Goal: Task Accomplishment & Management: Manage account settings

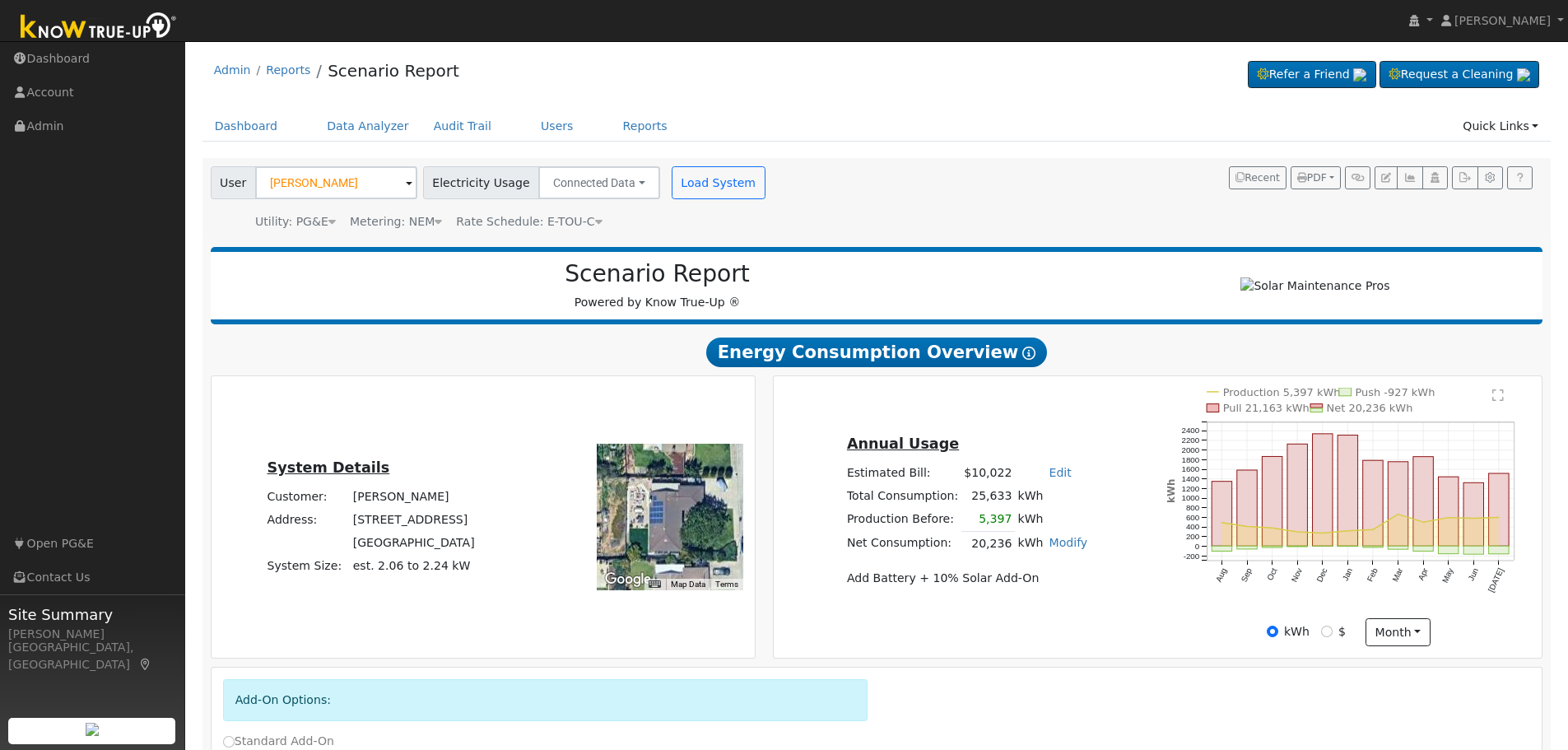
scroll to position [378, 0]
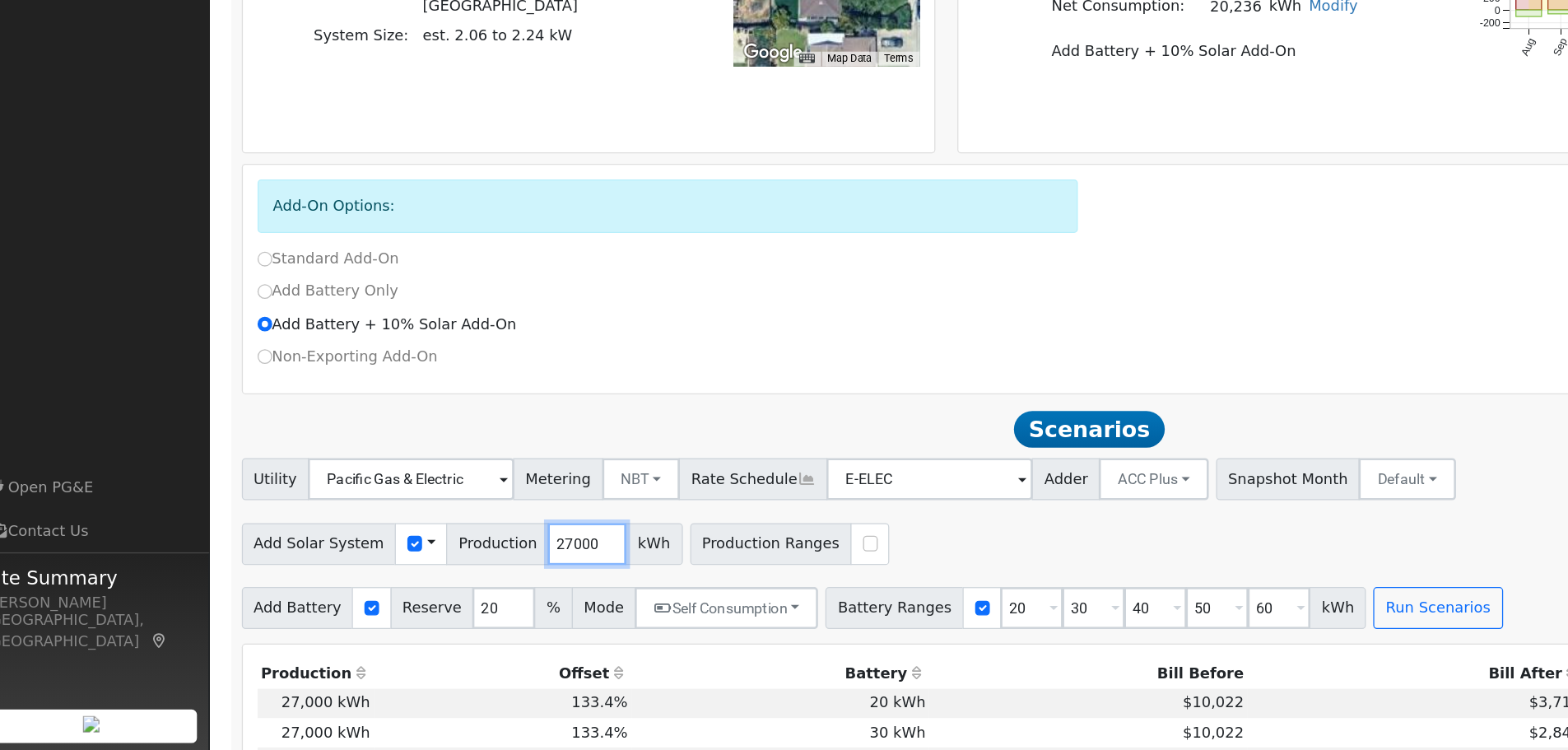
click at [451, 595] on input "27000" at bounding box center [482, 587] width 62 height 33
type input "27183"
click at [736, 583] on div "Add Solar System Use CSV Data Production 27183 kWh Production Ranges" at bounding box center [876, 584] width 1339 height 39
click at [1116, 648] on button "Run Scenarios" at bounding box center [1150, 637] width 101 height 33
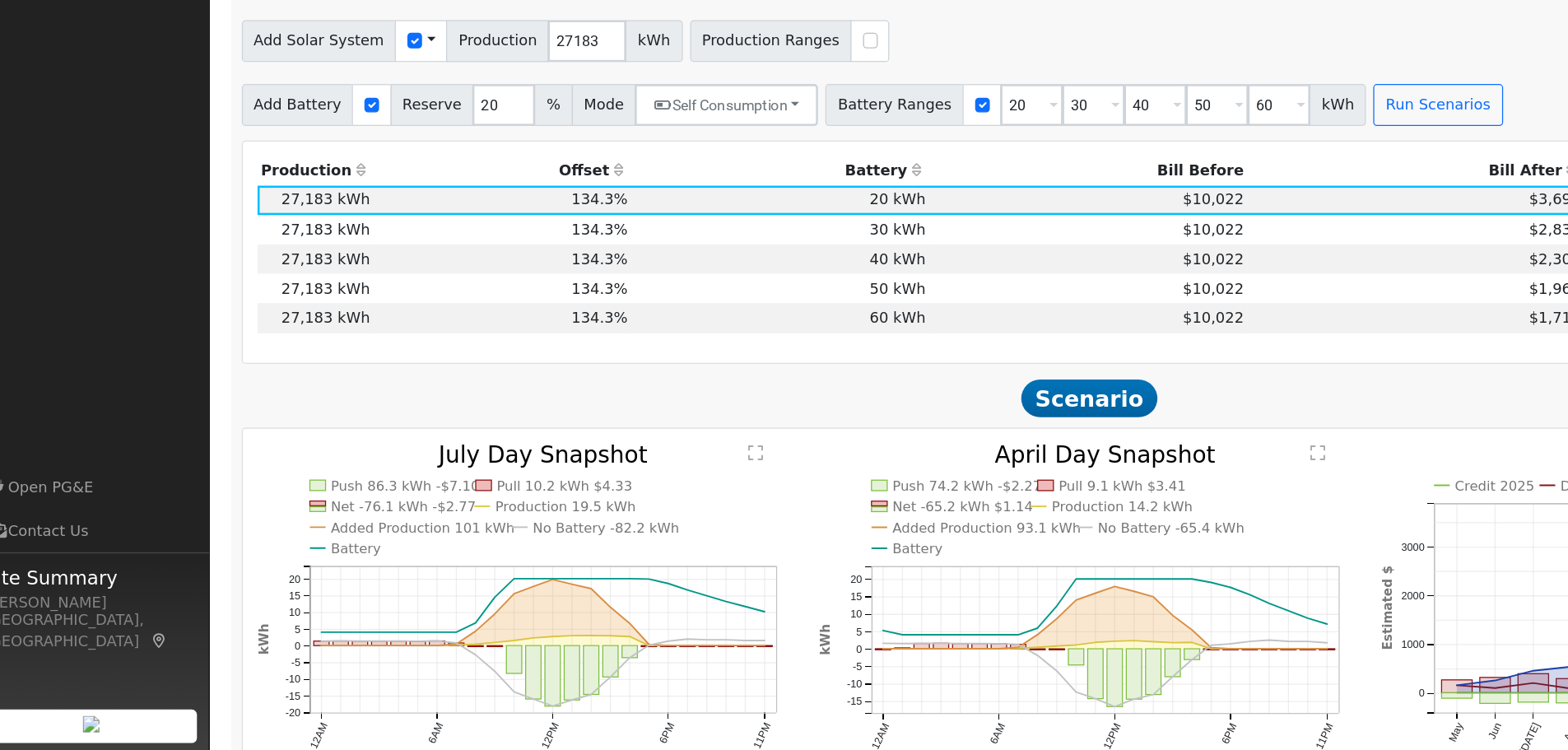
scroll to position [817, 0]
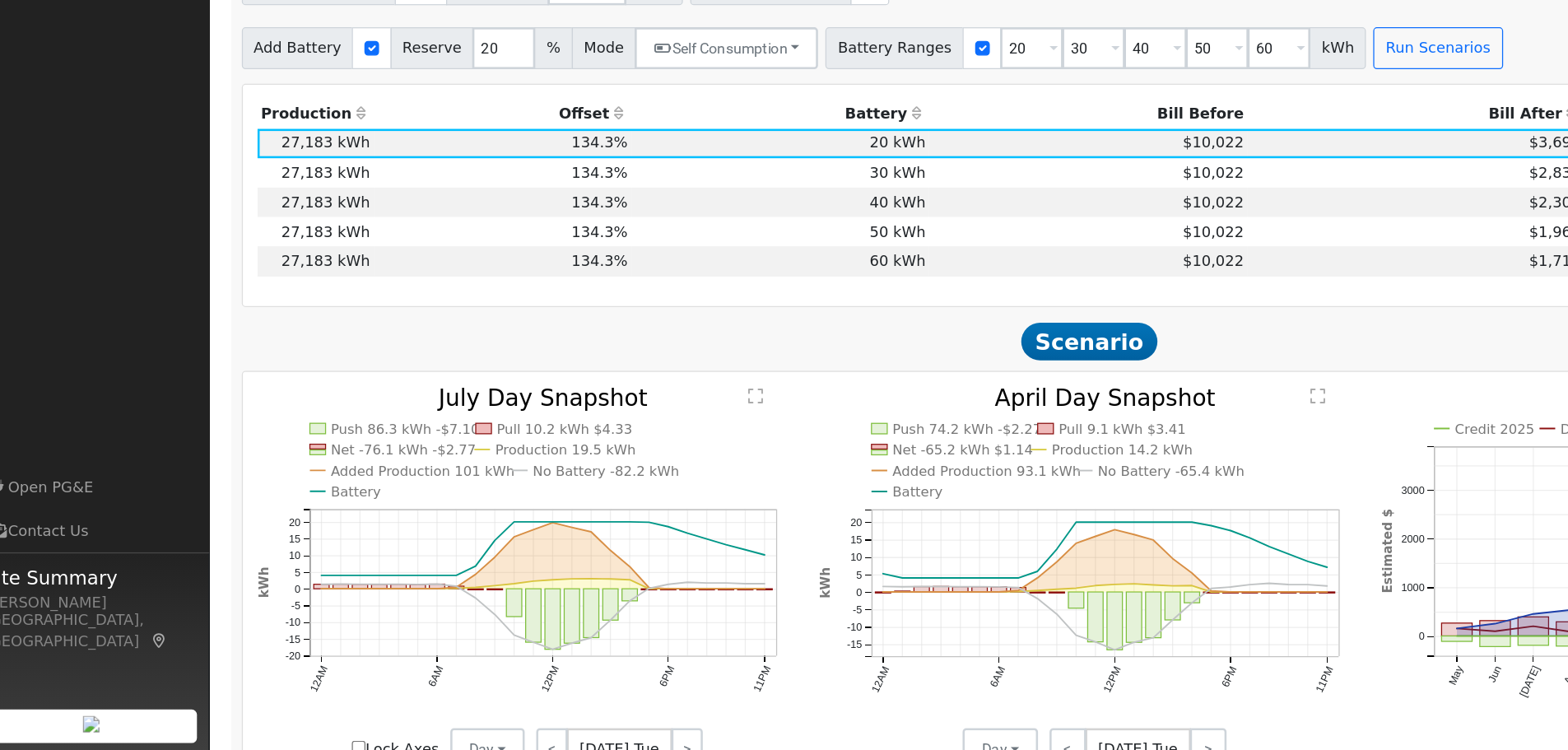
click at [1001, 325] on td "$2,309" at bounding box center [1133, 319] width 265 height 23
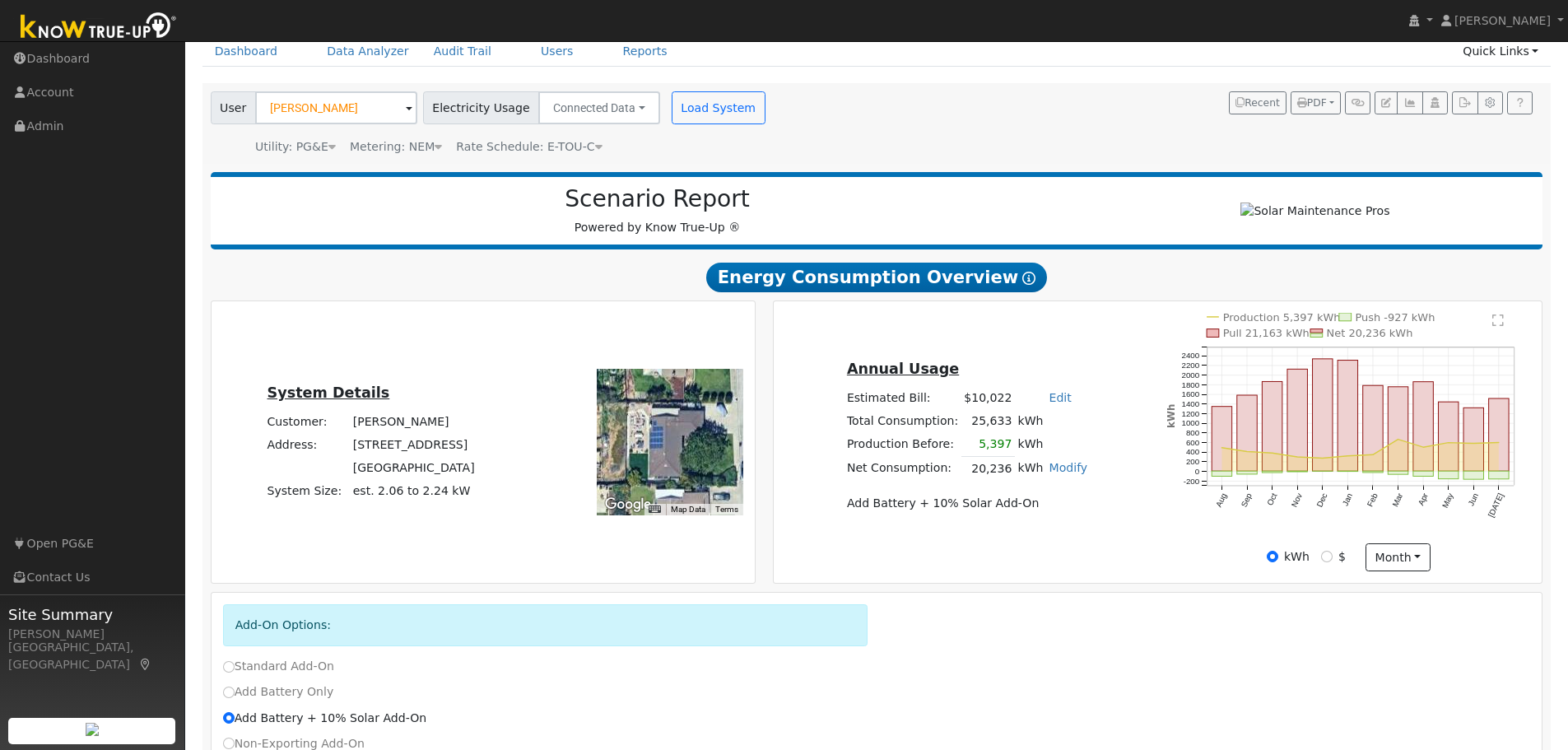
scroll to position [0, 0]
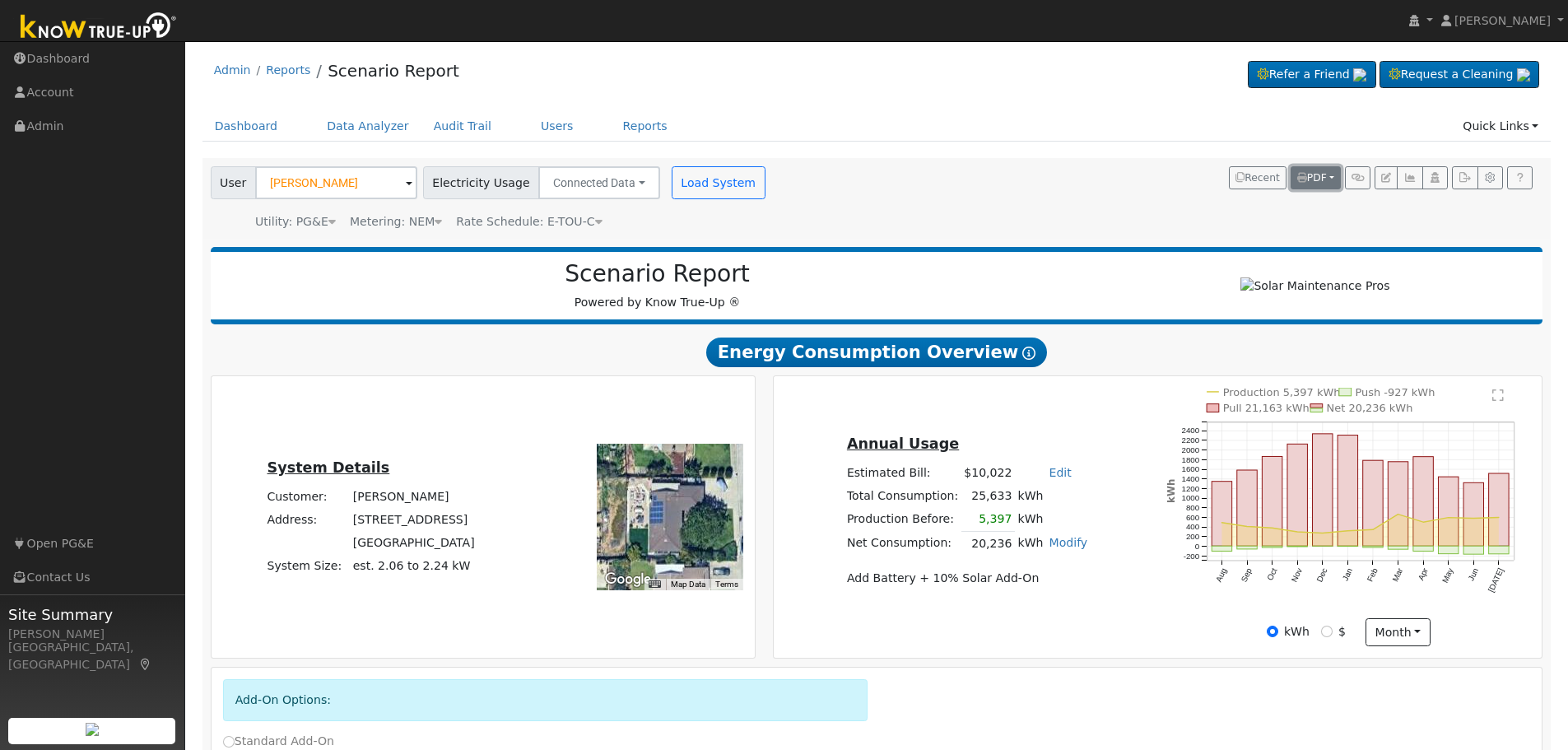
click at [1325, 179] on span "PDF" at bounding box center [1312, 177] width 30 height 11
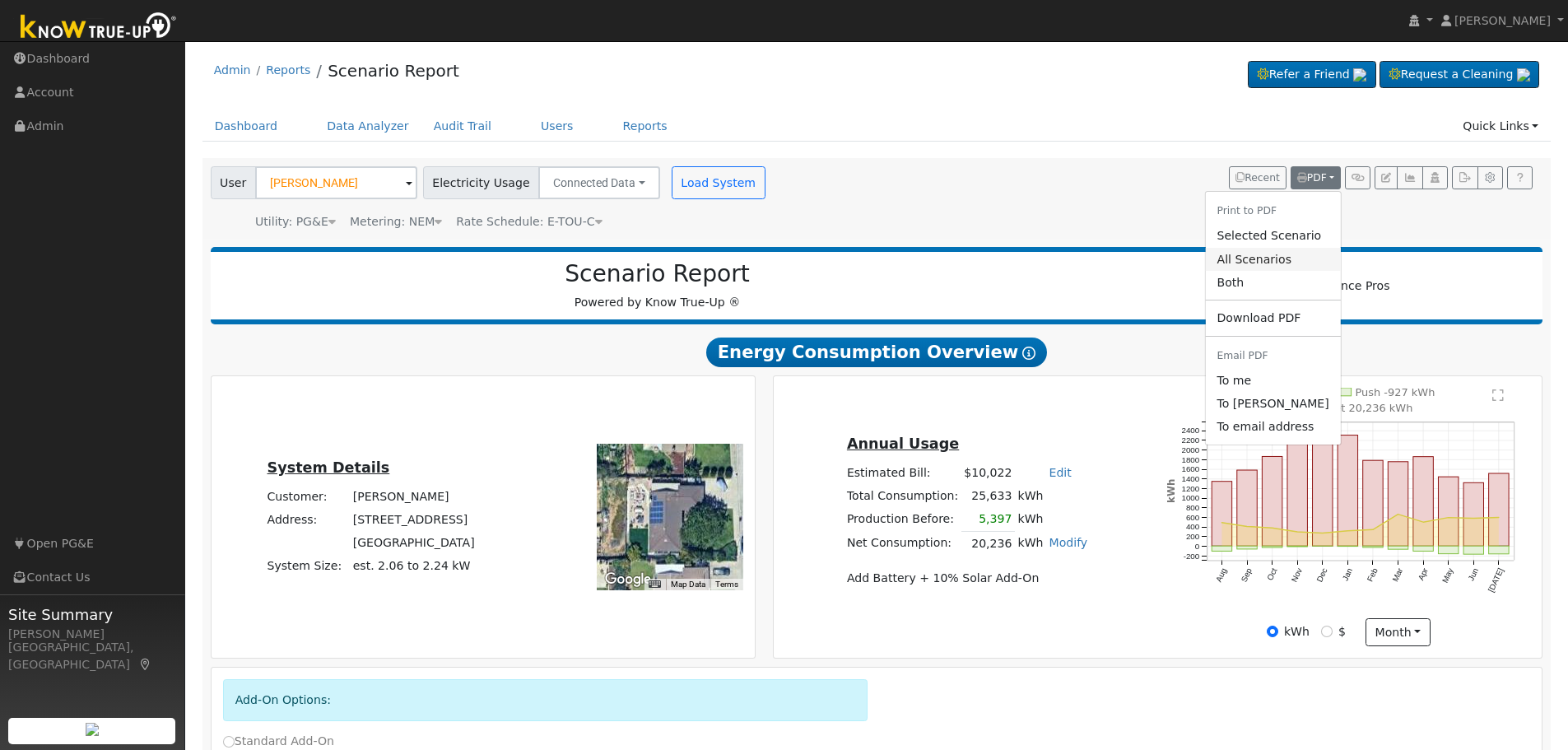
click at [1271, 259] on link "All Scenarios" at bounding box center [1272, 259] width 135 height 23
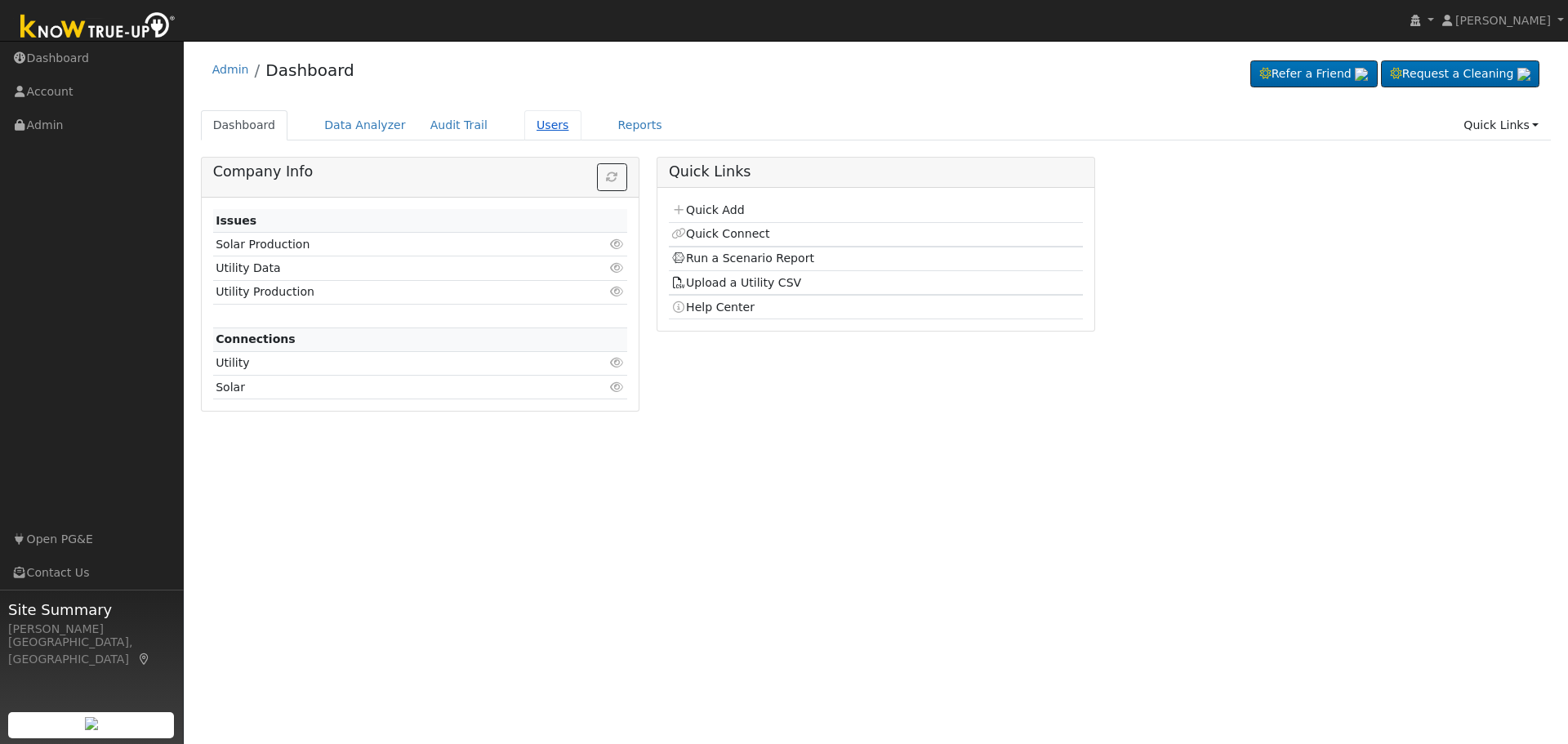
click at [524, 129] on link "Users" at bounding box center [552, 125] width 57 height 31
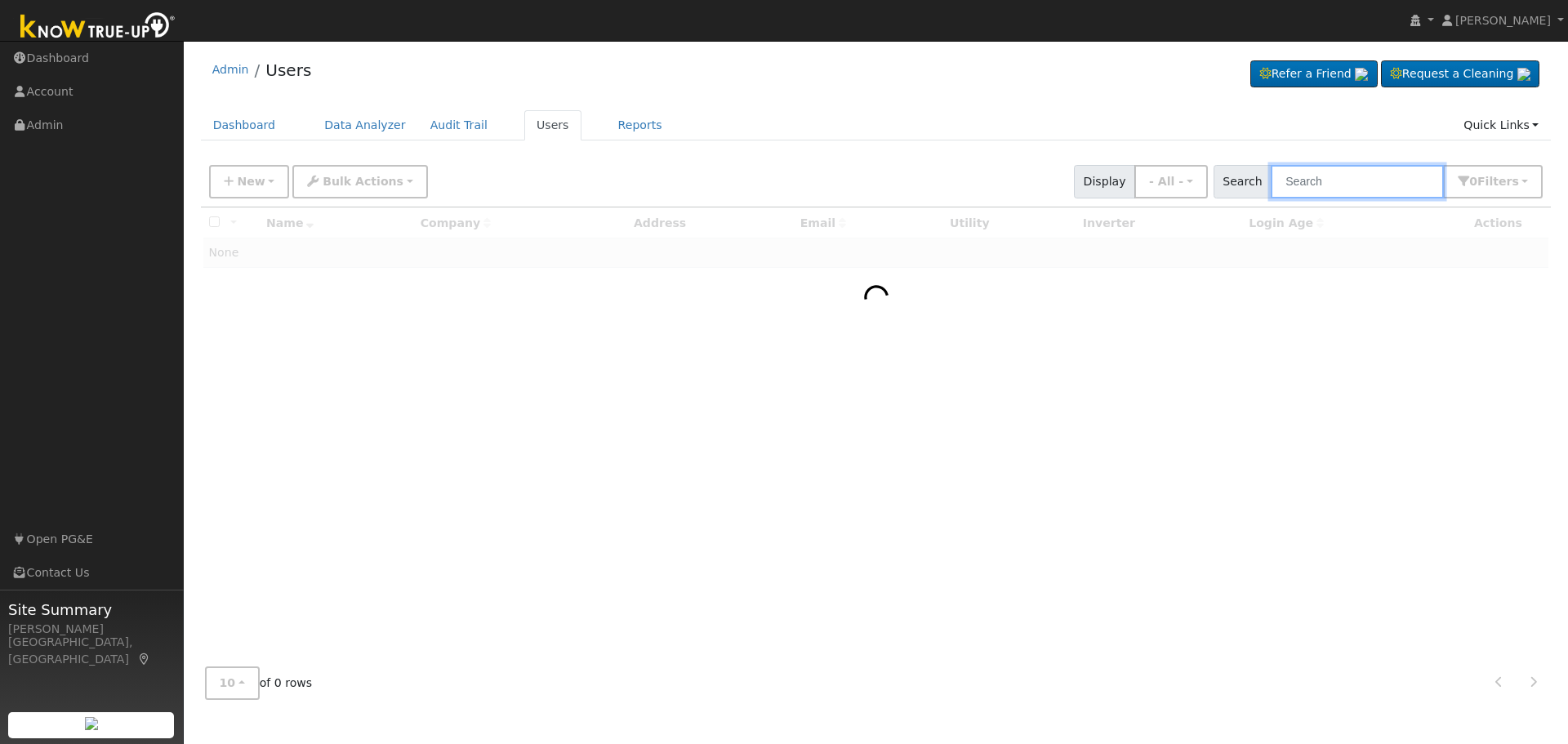
click at [1357, 186] on input "text" at bounding box center [1358, 181] width 173 height 33
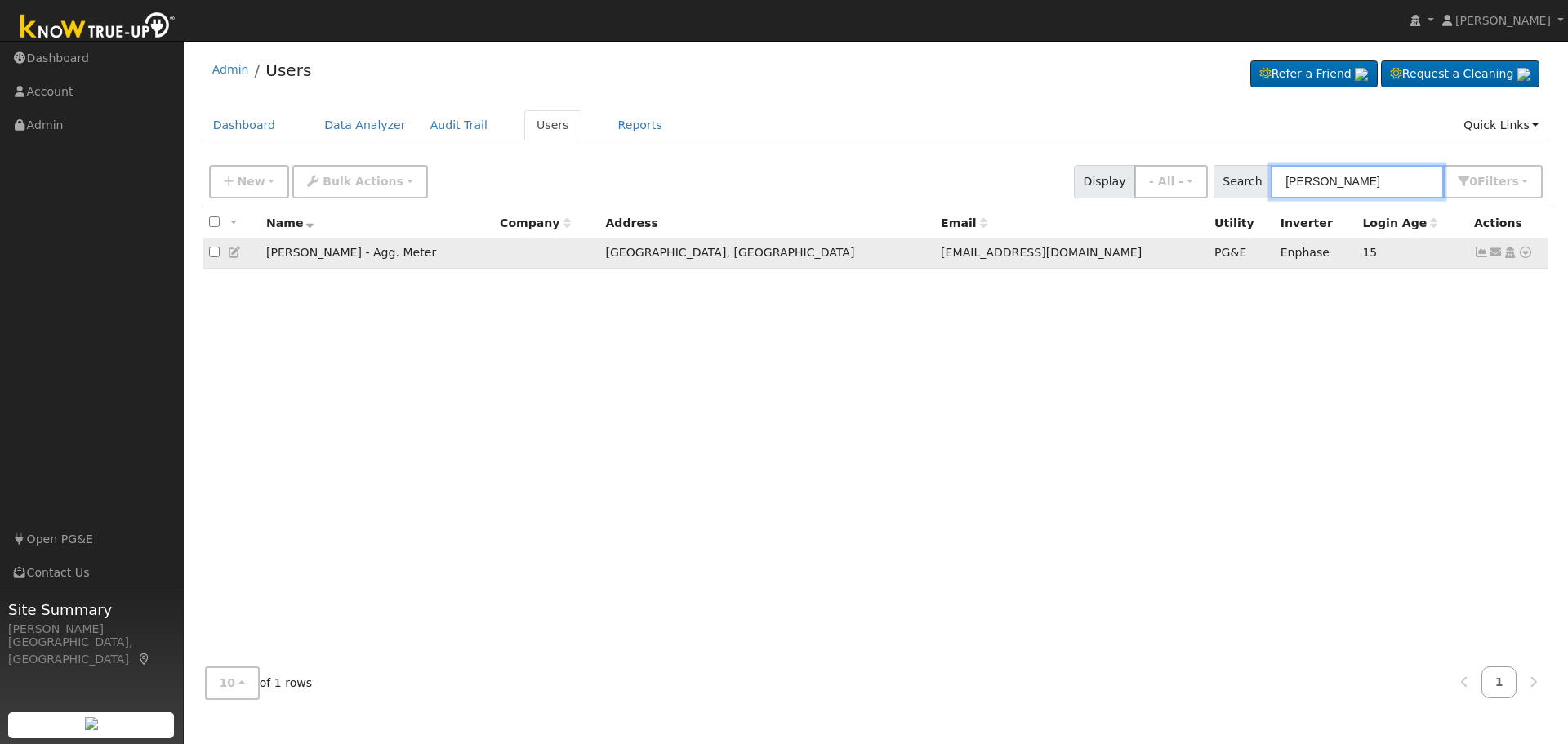
type input "[PERSON_NAME]"
click at [1478, 255] on icon at bounding box center [1481, 252] width 15 height 11
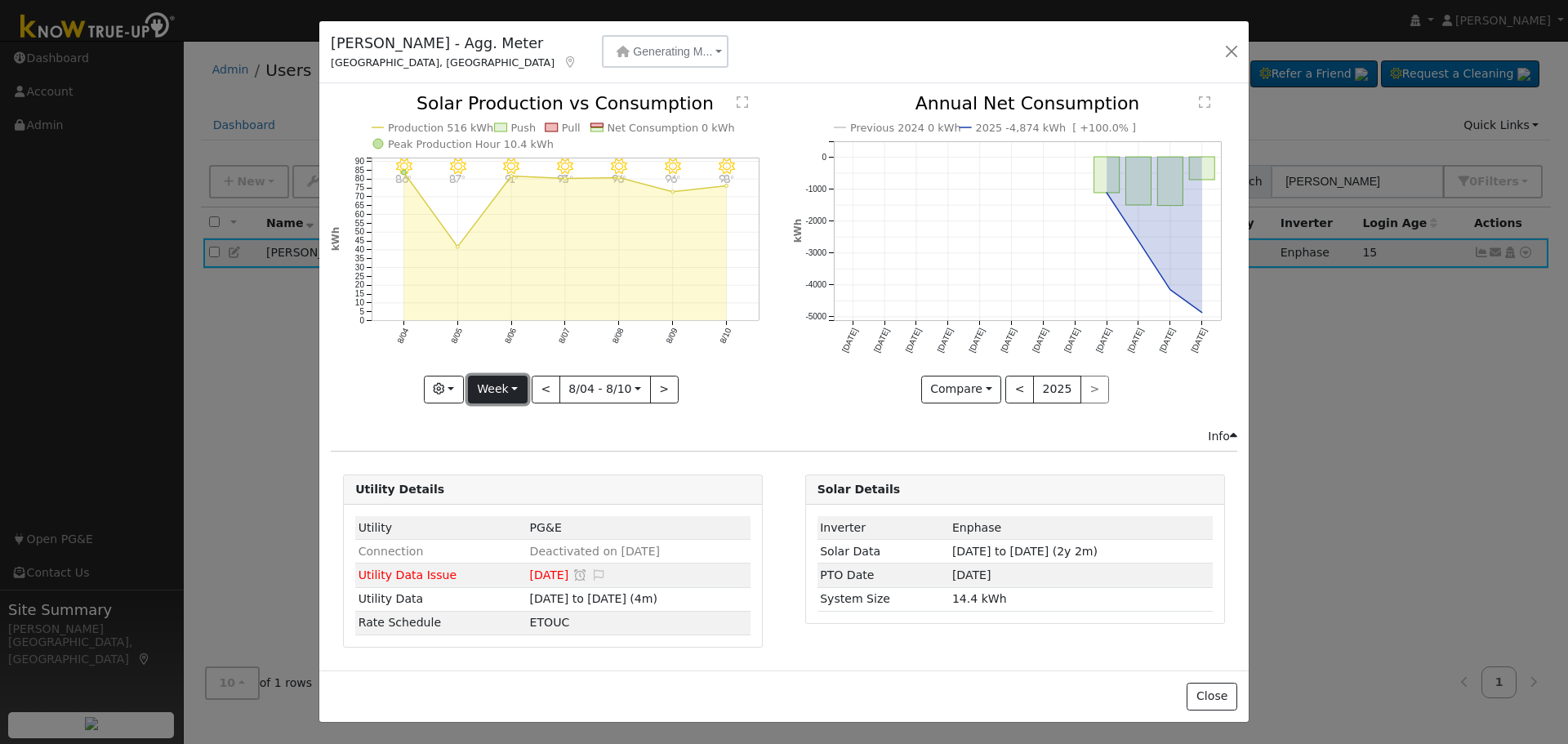
click at [505, 387] on button "Week" at bounding box center [498, 390] width 60 height 28
click at [516, 492] on link "Year" at bounding box center [525, 492] width 114 height 23
type input "[DATE]"
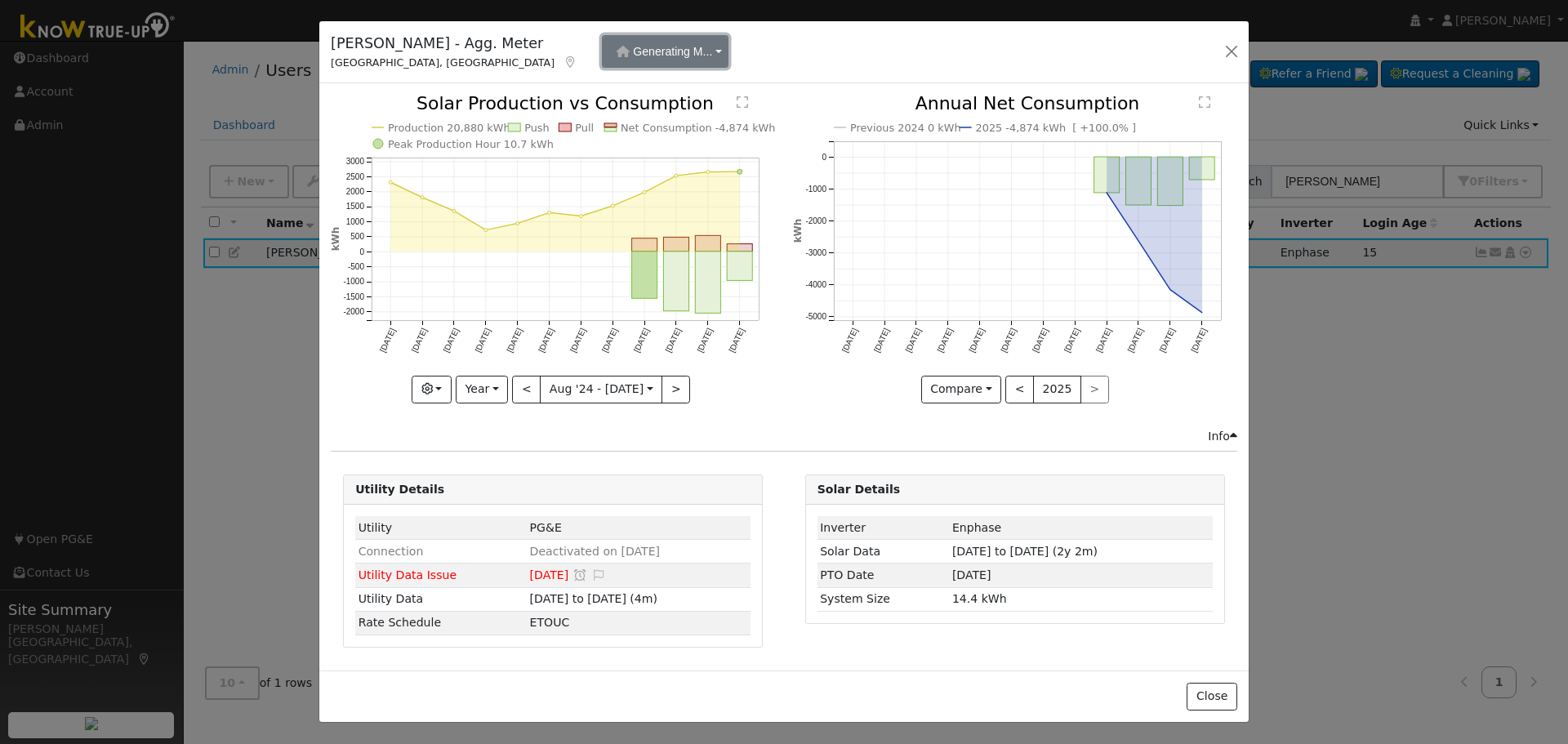
click at [646, 55] on button "Generating M..." at bounding box center [665, 51] width 127 height 32
click at [616, 101] on div "Benefitting Meter" at bounding box center [605, 89] width 128 height 22
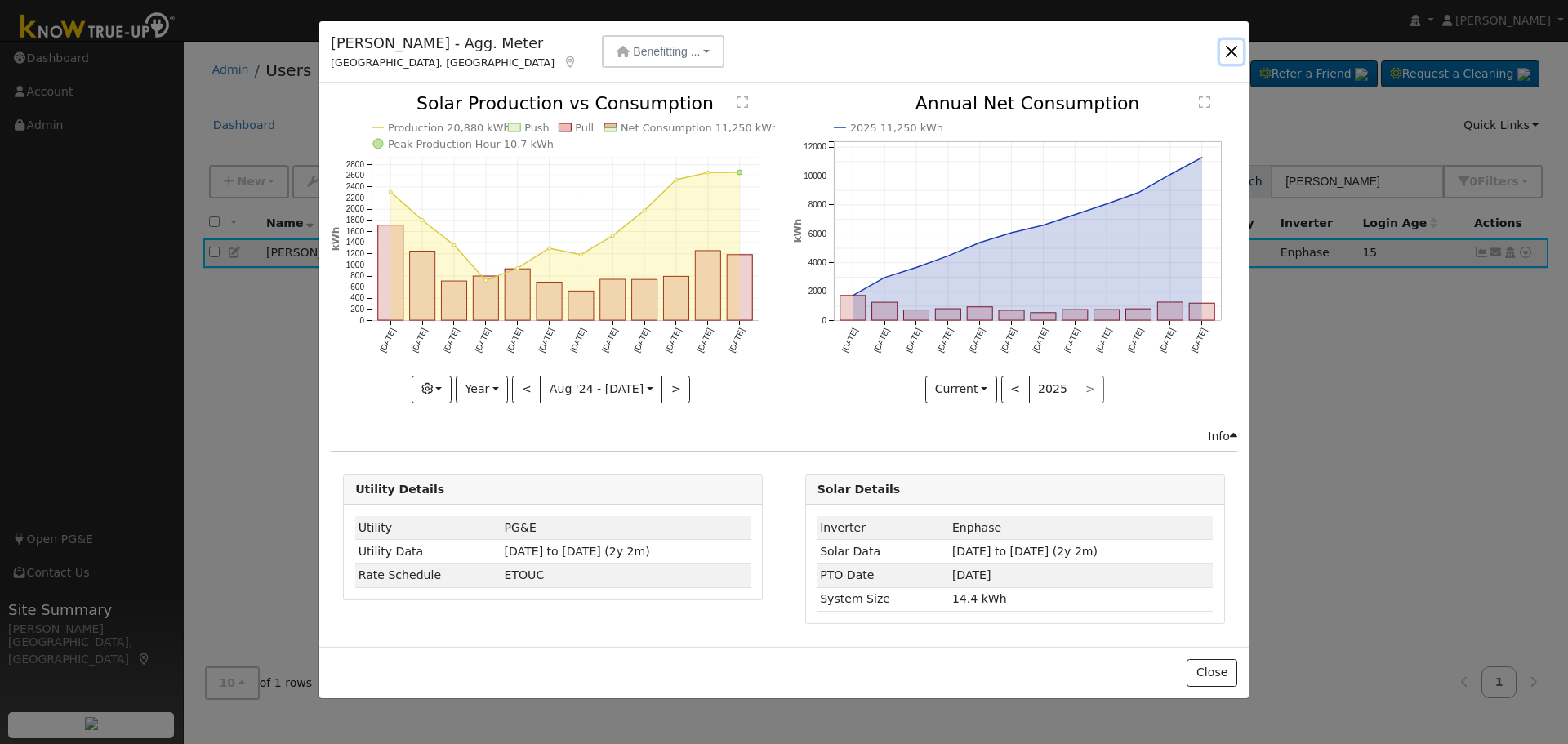
click at [1226, 50] on button "button" at bounding box center [1232, 52] width 23 height 23
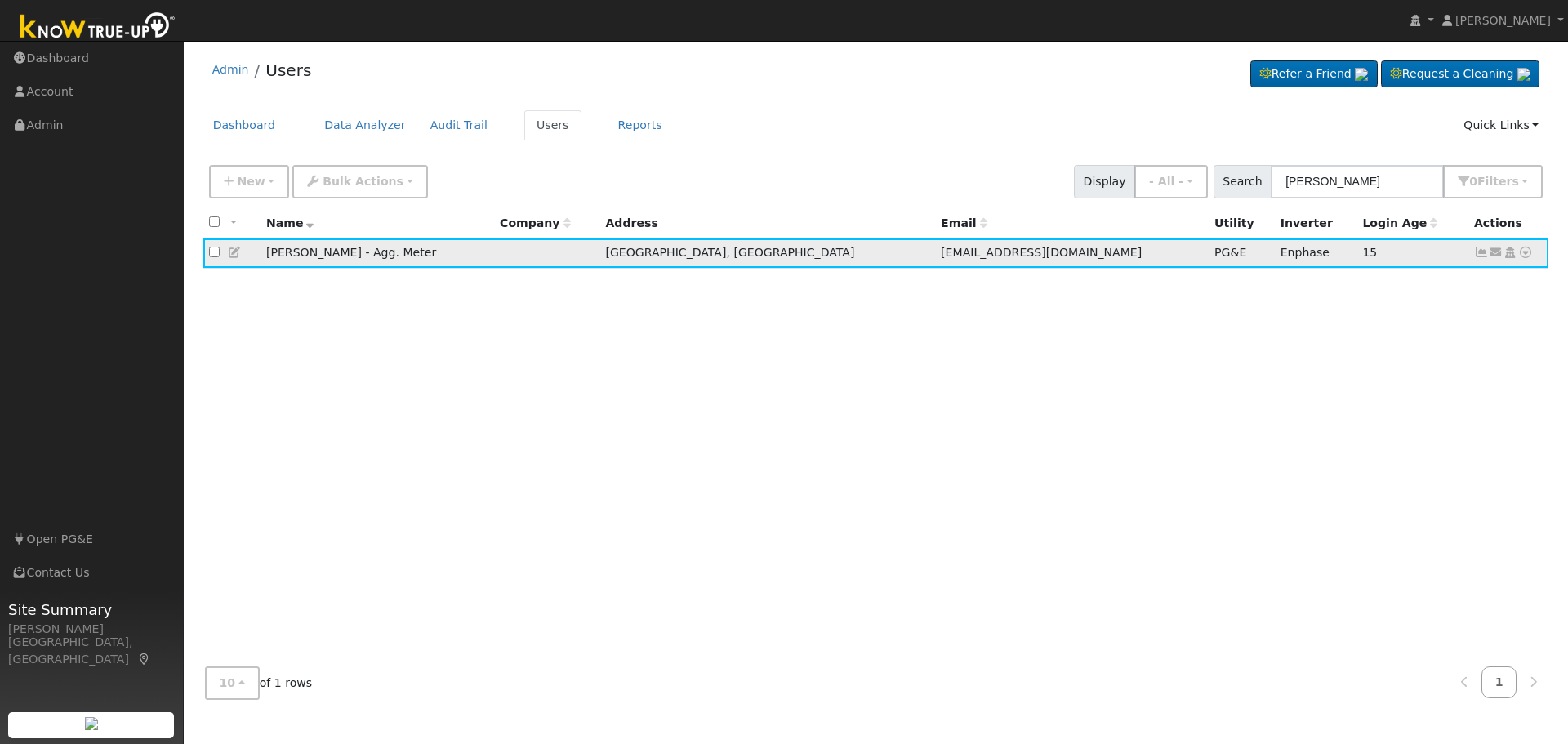
click at [1483, 256] on icon at bounding box center [1481, 252] width 15 height 11
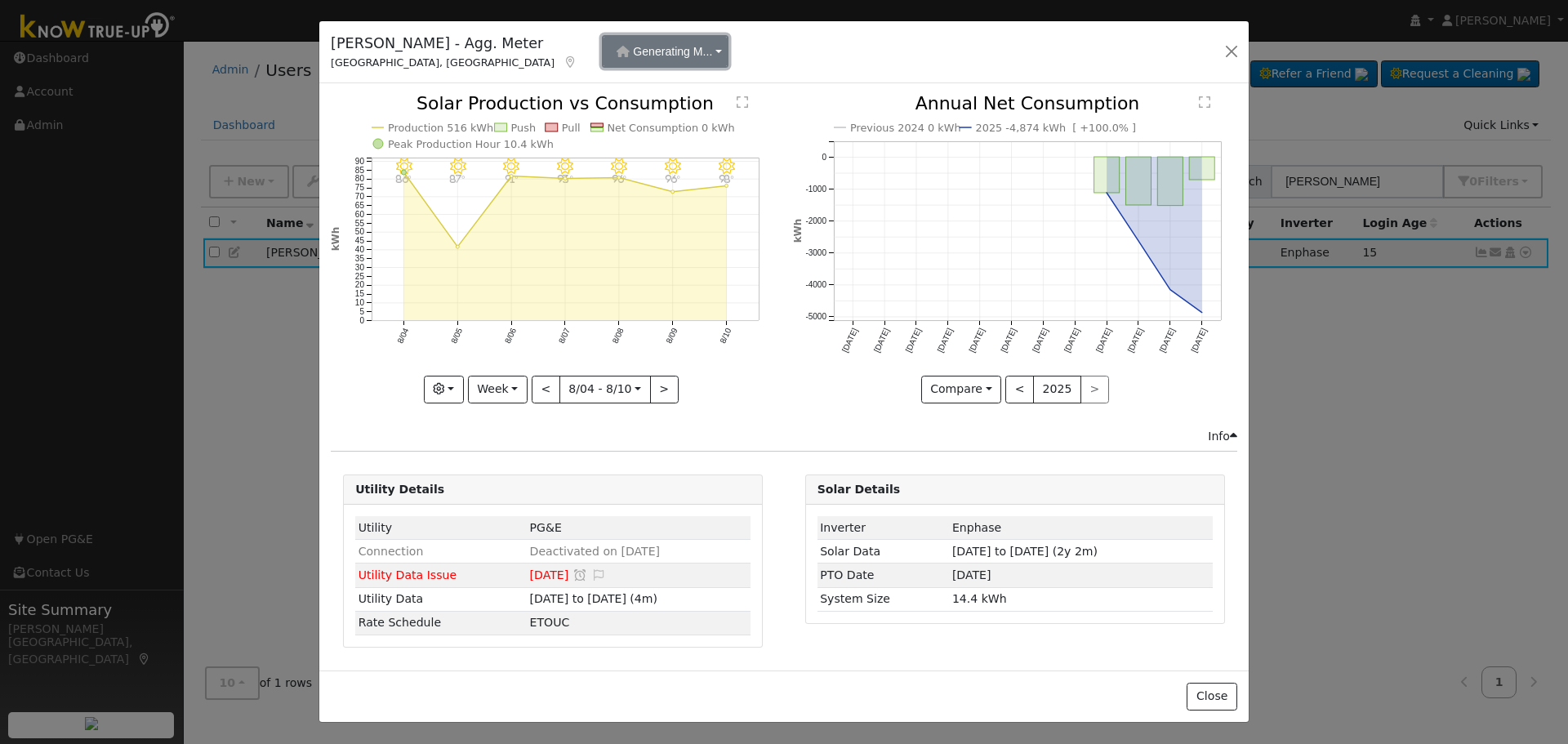
click at [646, 53] on button "Generating M..." at bounding box center [665, 51] width 127 height 32
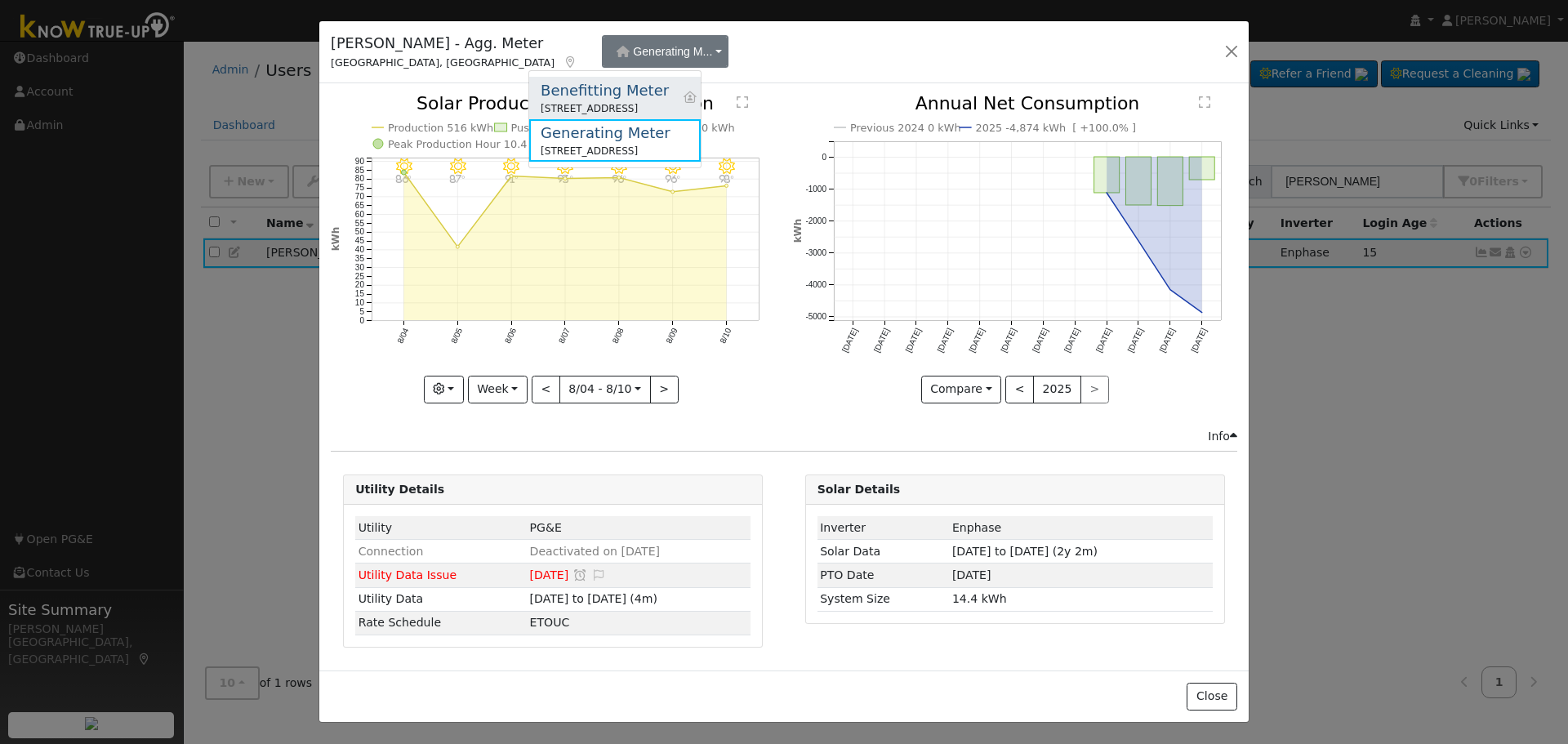
click at [639, 96] on div "Benefitting Meter" at bounding box center [605, 89] width 128 height 22
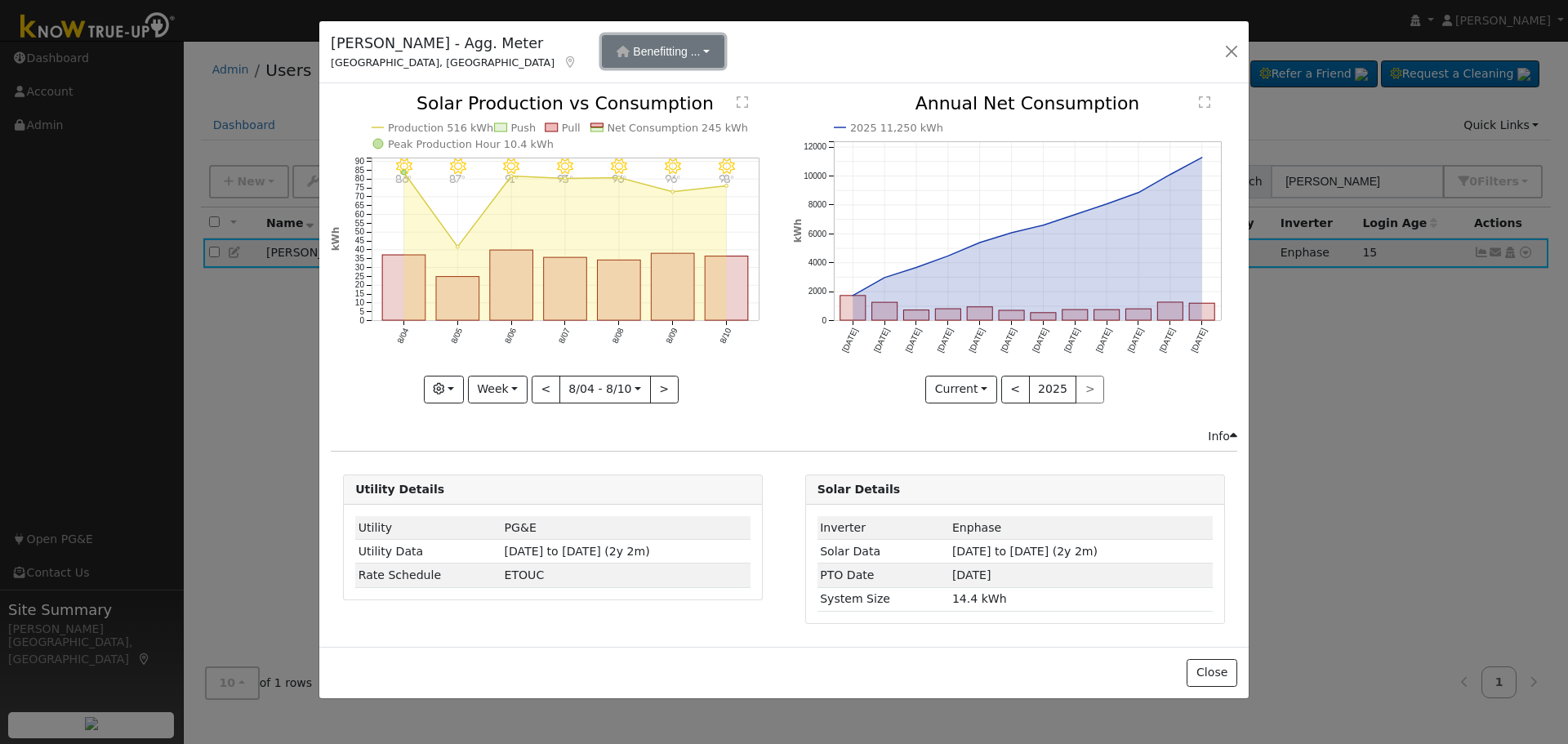
click at [639, 53] on button "Benefitting ..." at bounding box center [664, 51] width 123 height 32
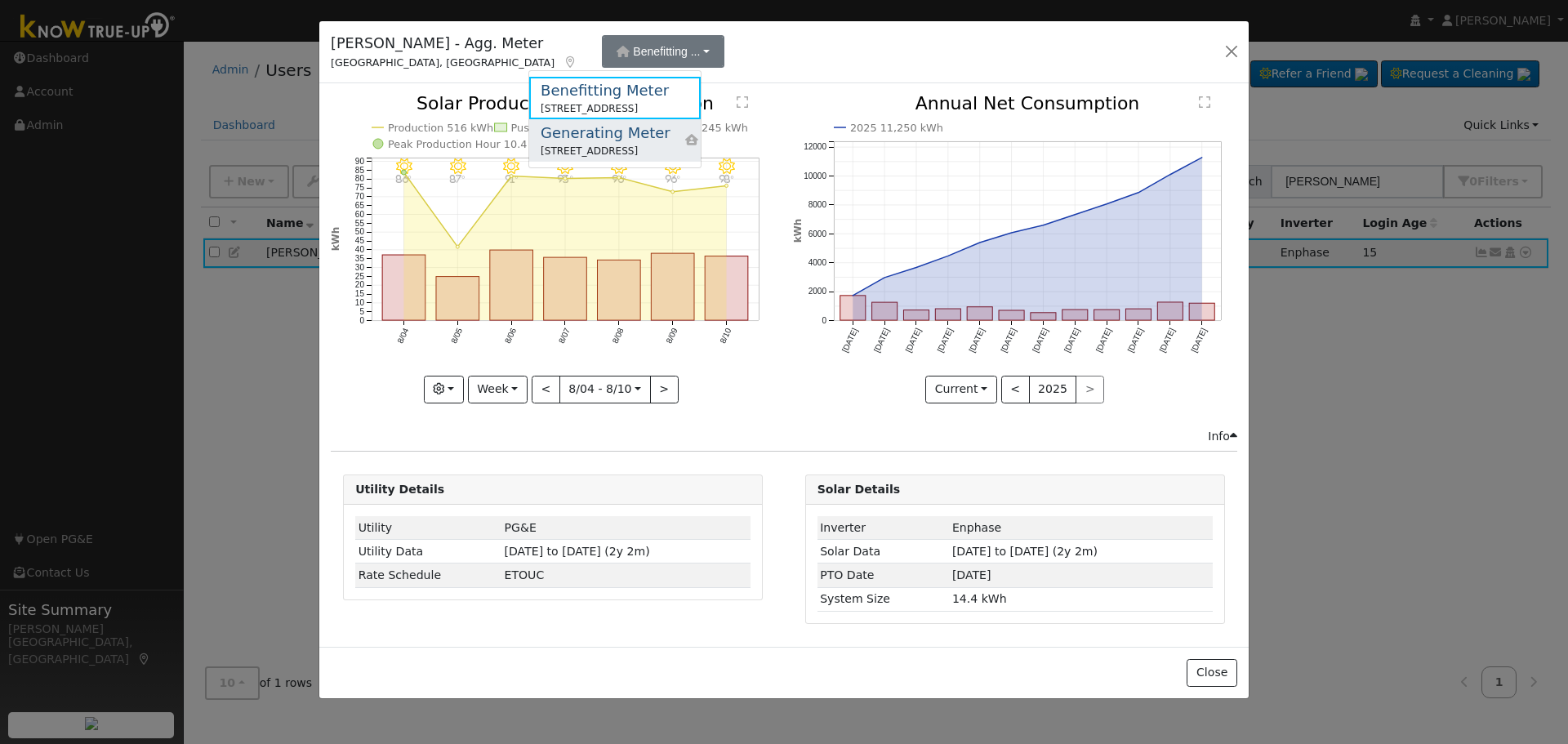
click at [601, 135] on div "Generating Meter" at bounding box center [606, 132] width 130 height 22
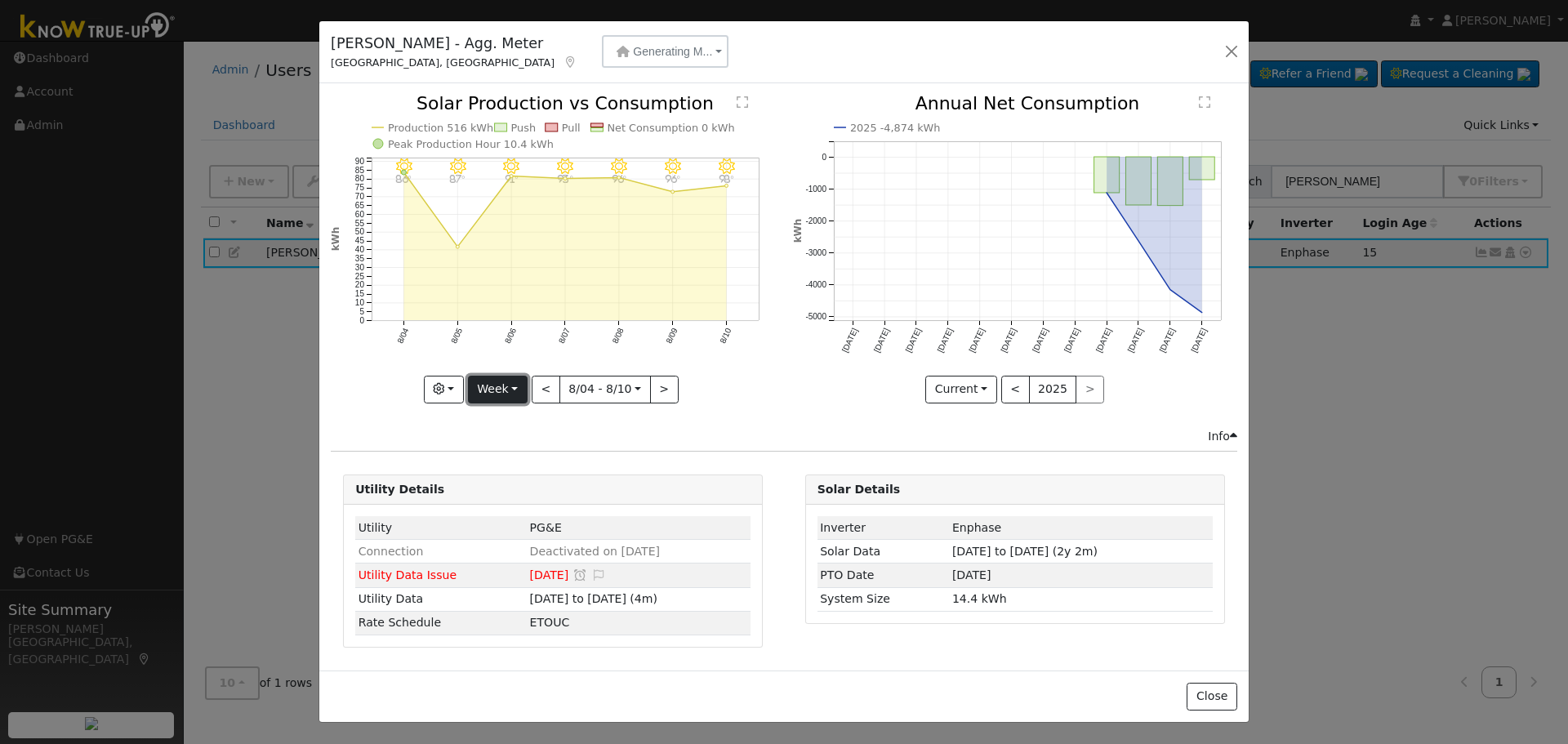
click at [524, 391] on button "Week" at bounding box center [498, 390] width 60 height 28
click at [520, 495] on link "Year" at bounding box center [525, 492] width 114 height 23
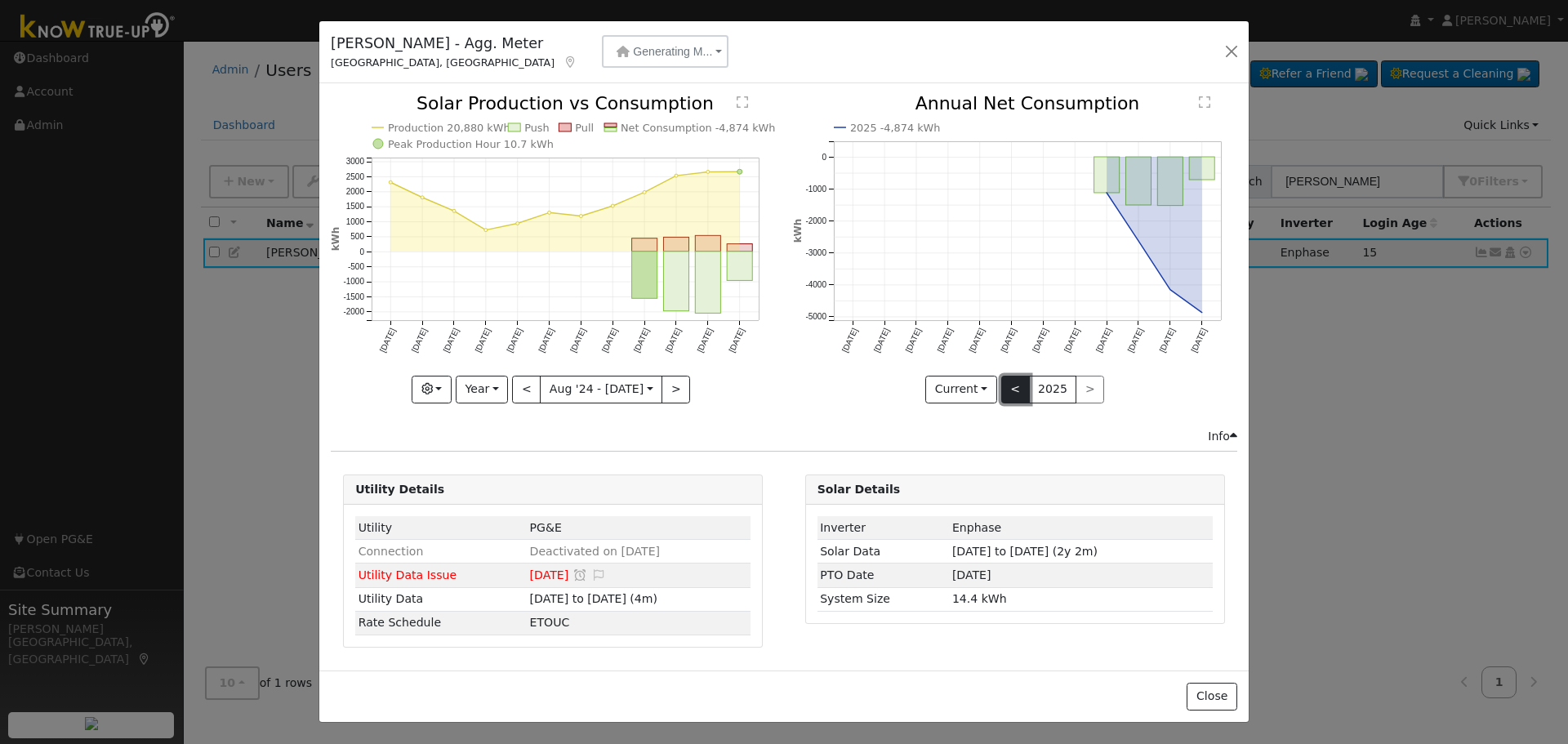
click at [1015, 394] on button "<" at bounding box center [1016, 390] width 29 height 28
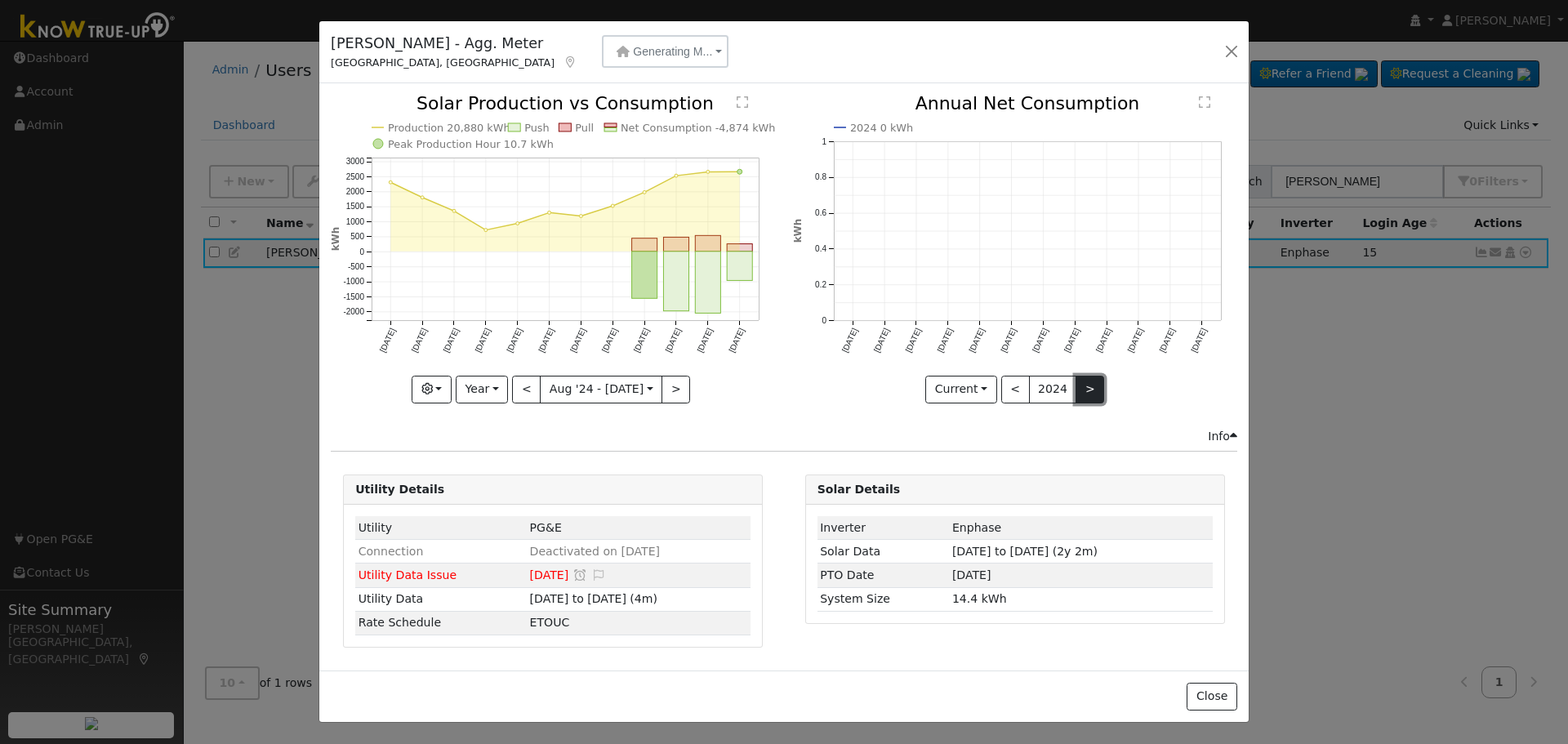
click at [1090, 390] on button ">" at bounding box center [1090, 390] width 29 height 28
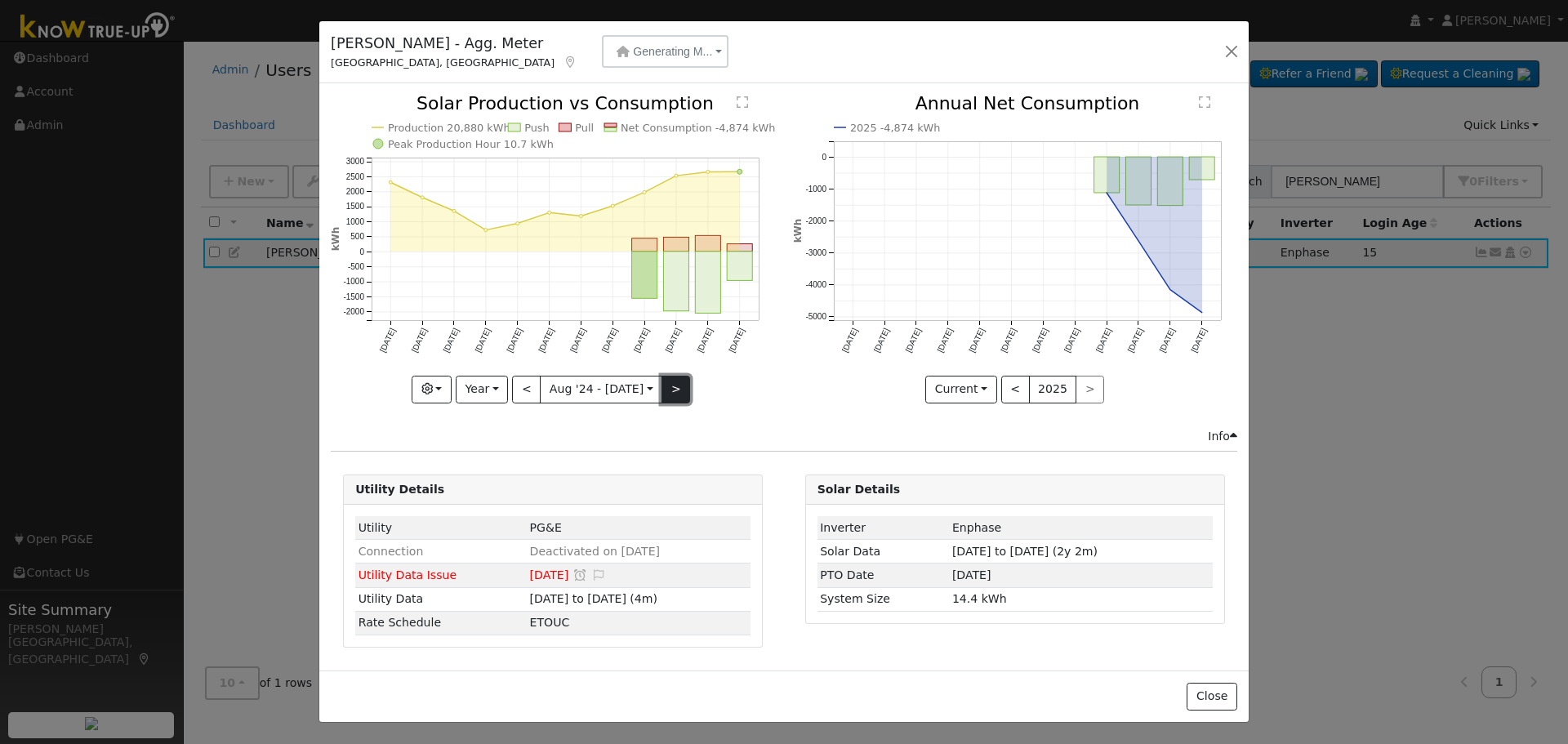
click at [671, 390] on button ">" at bounding box center [676, 390] width 29 height 28
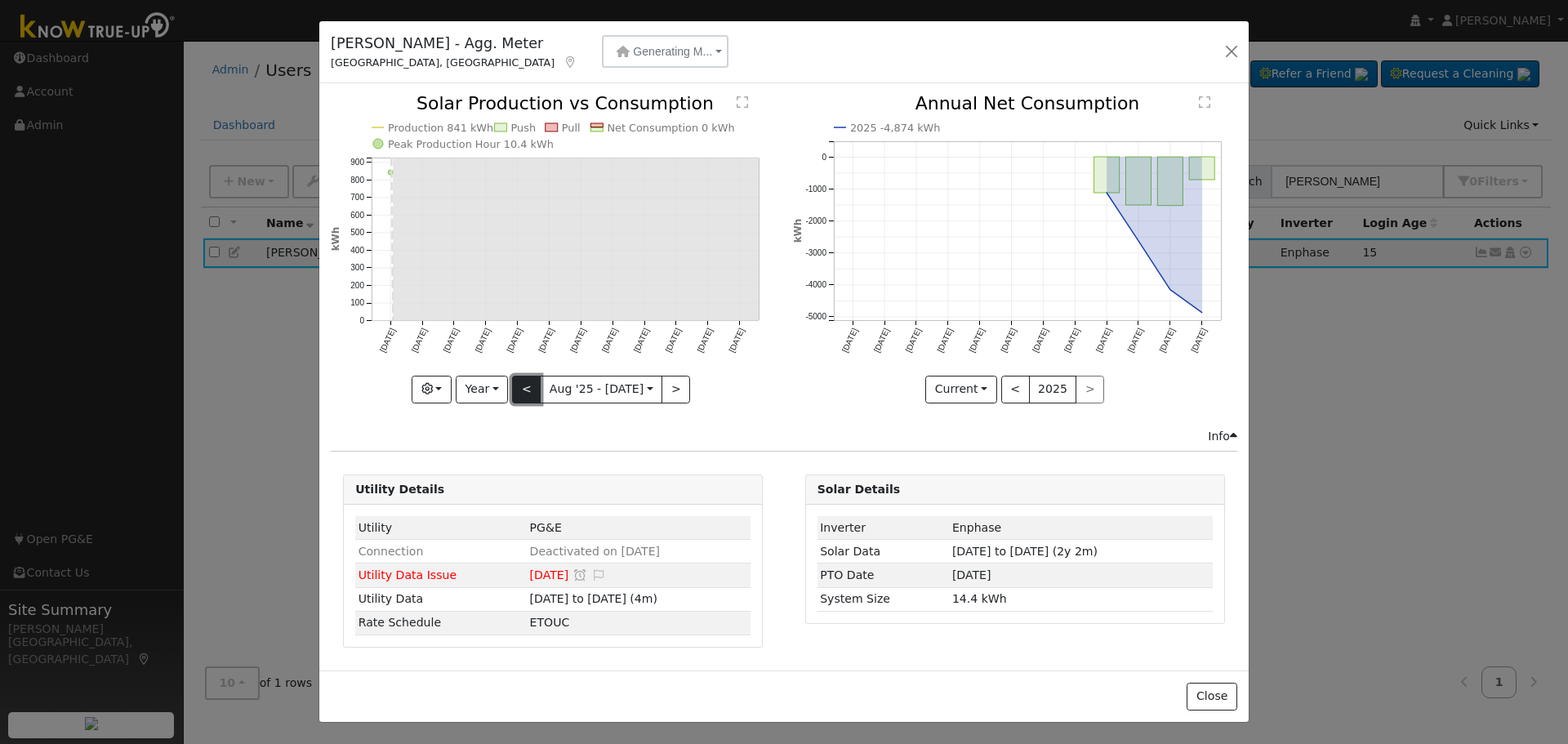
click at [529, 392] on button "<" at bounding box center [526, 390] width 29 height 28
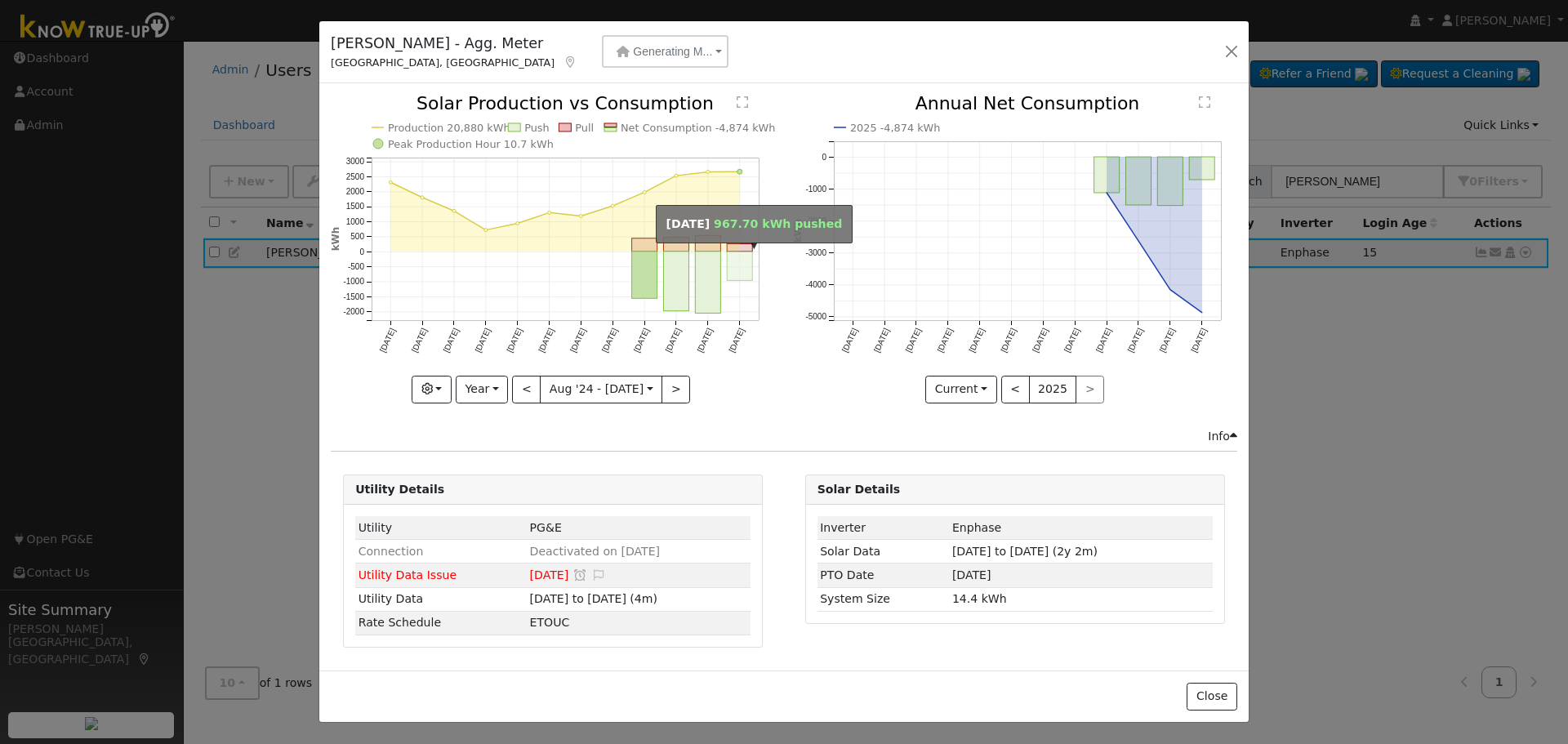
click at [742, 269] on rect "onclick=""" at bounding box center [740, 266] width 25 height 30
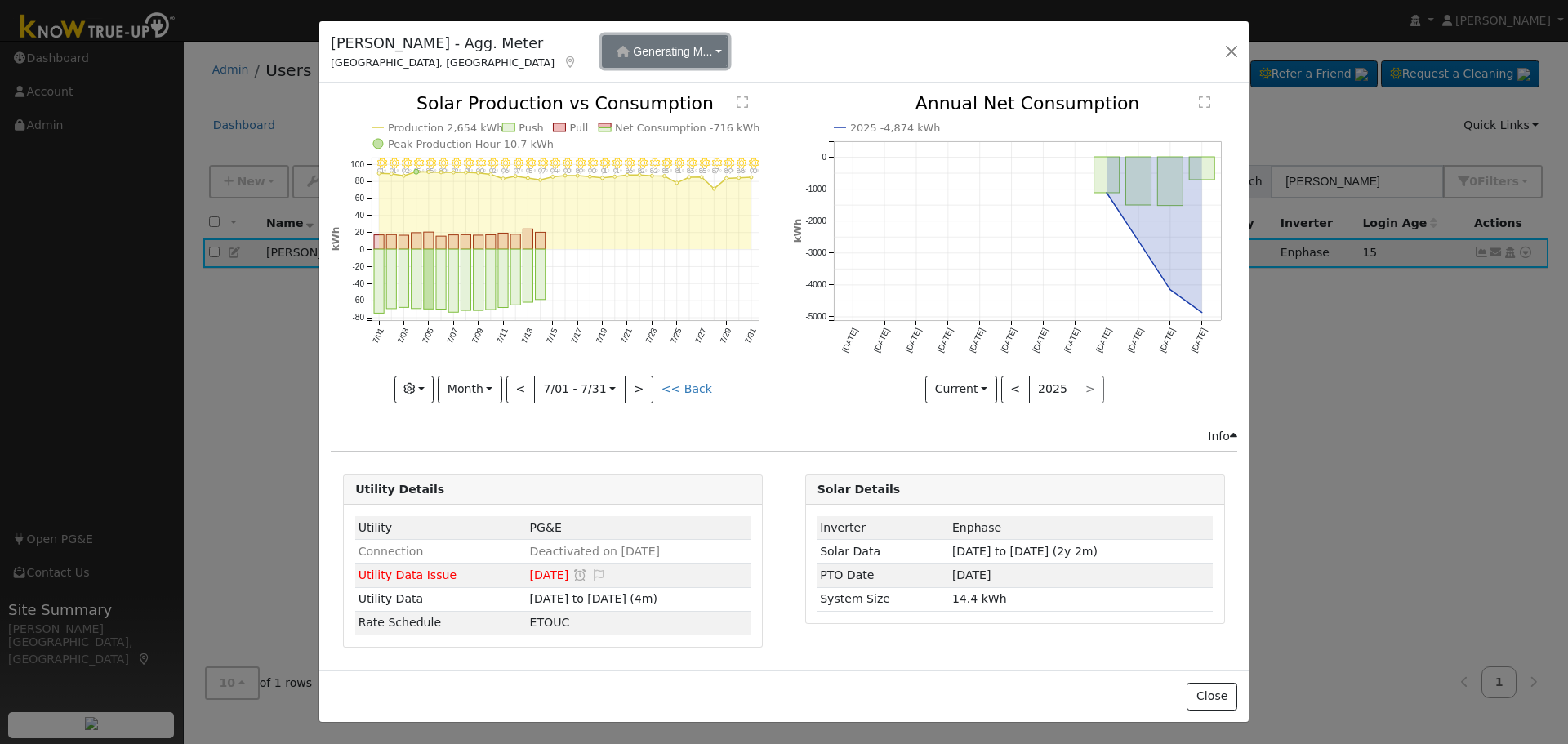
click at [640, 45] on button "Generating M..." at bounding box center [665, 51] width 127 height 32
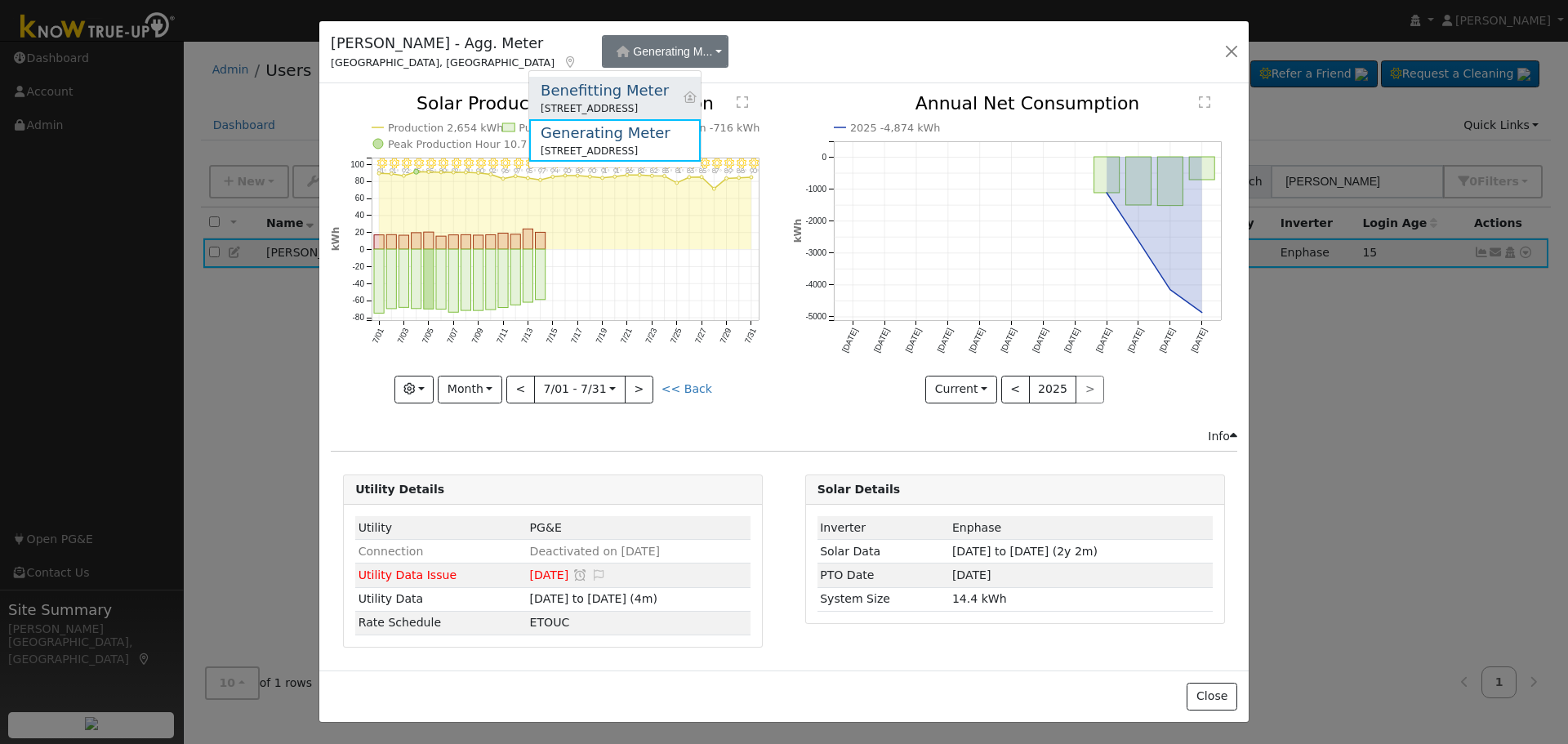
click at [610, 100] on div "Benefitting Meter" at bounding box center [605, 89] width 128 height 22
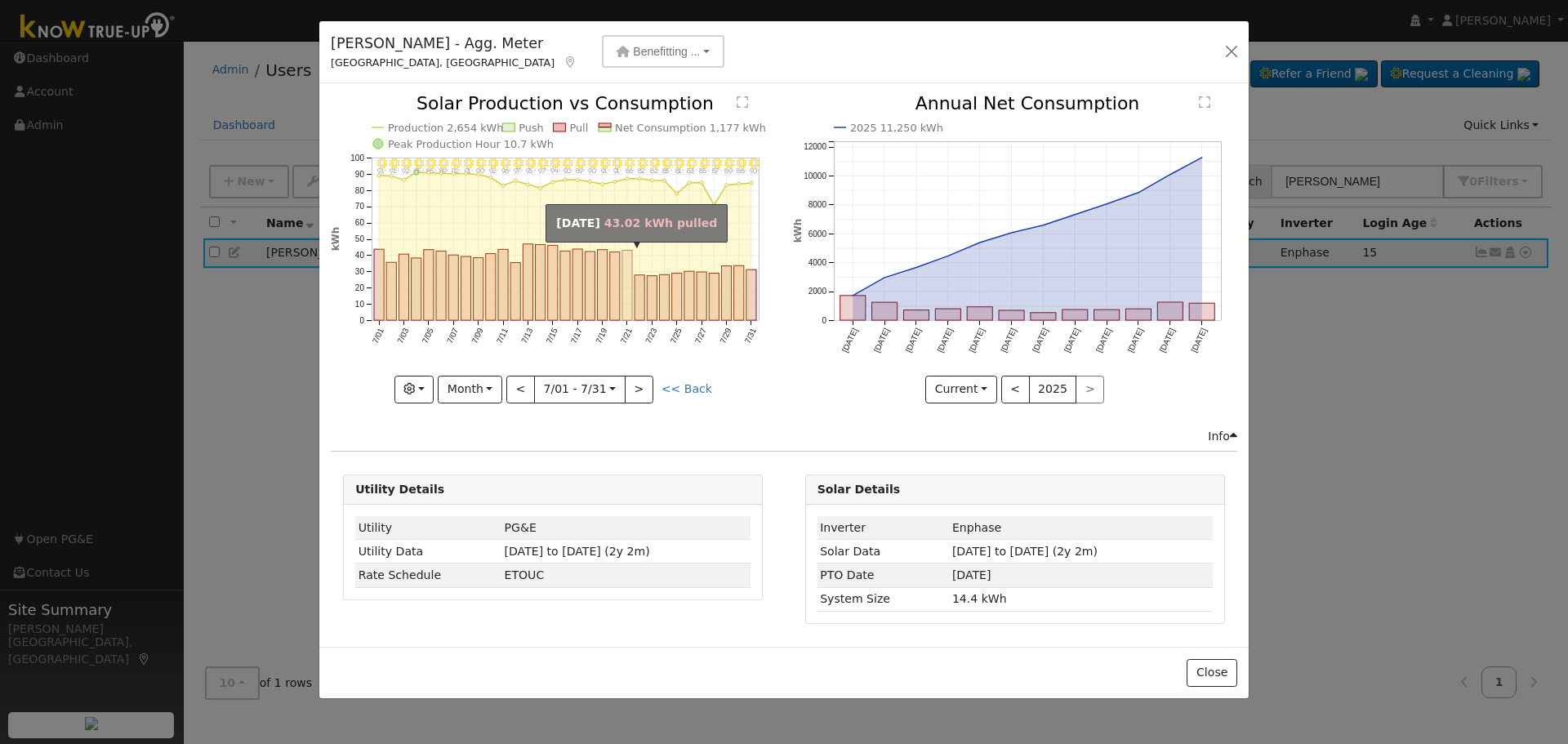
click at [626, 298] on rect "onclick=""" at bounding box center [627, 285] width 10 height 70
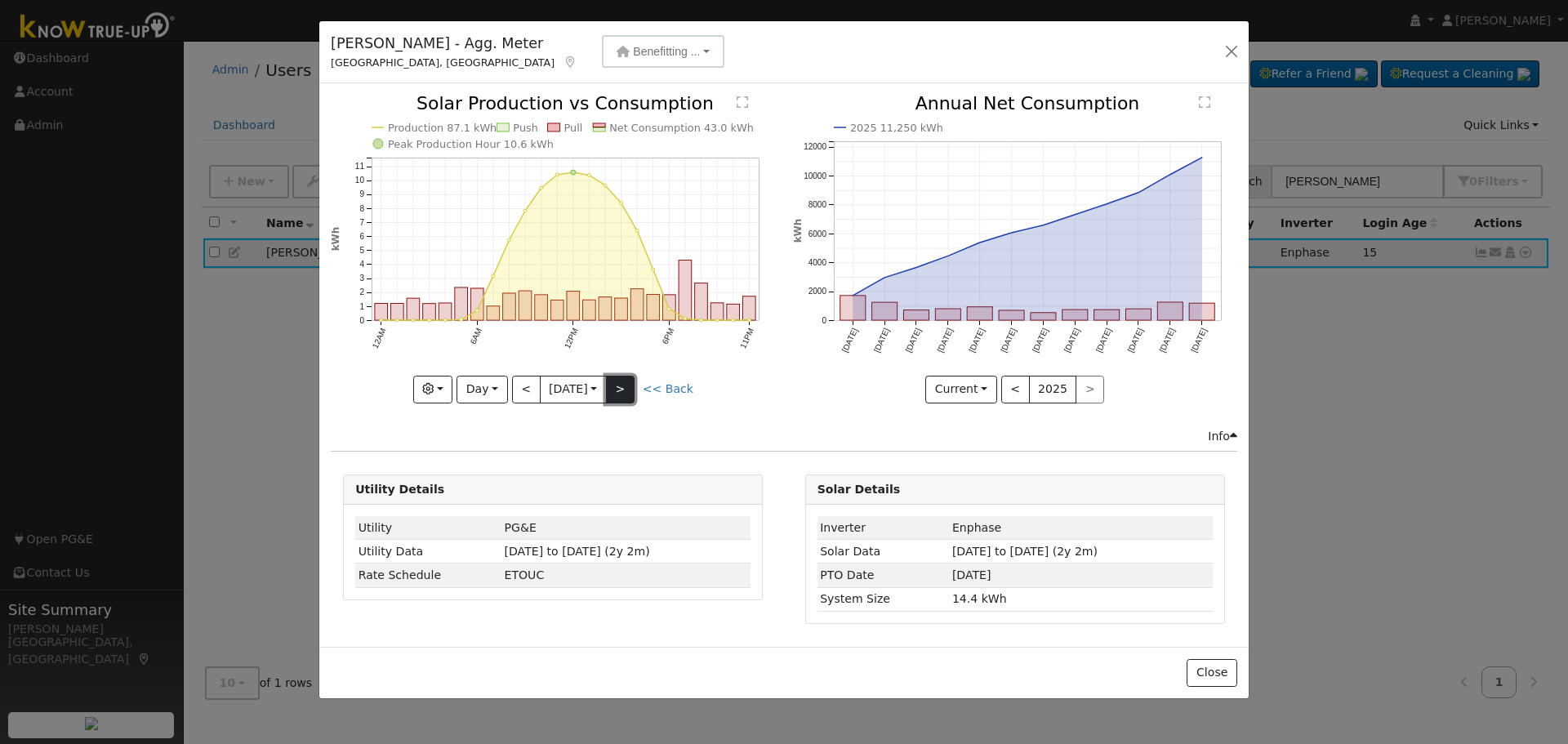
click at [634, 390] on button ">" at bounding box center [620, 390] width 29 height 28
type input "[DATE]"
click at [1228, 51] on button "button" at bounding box center [1232, 52] width 23 height 23
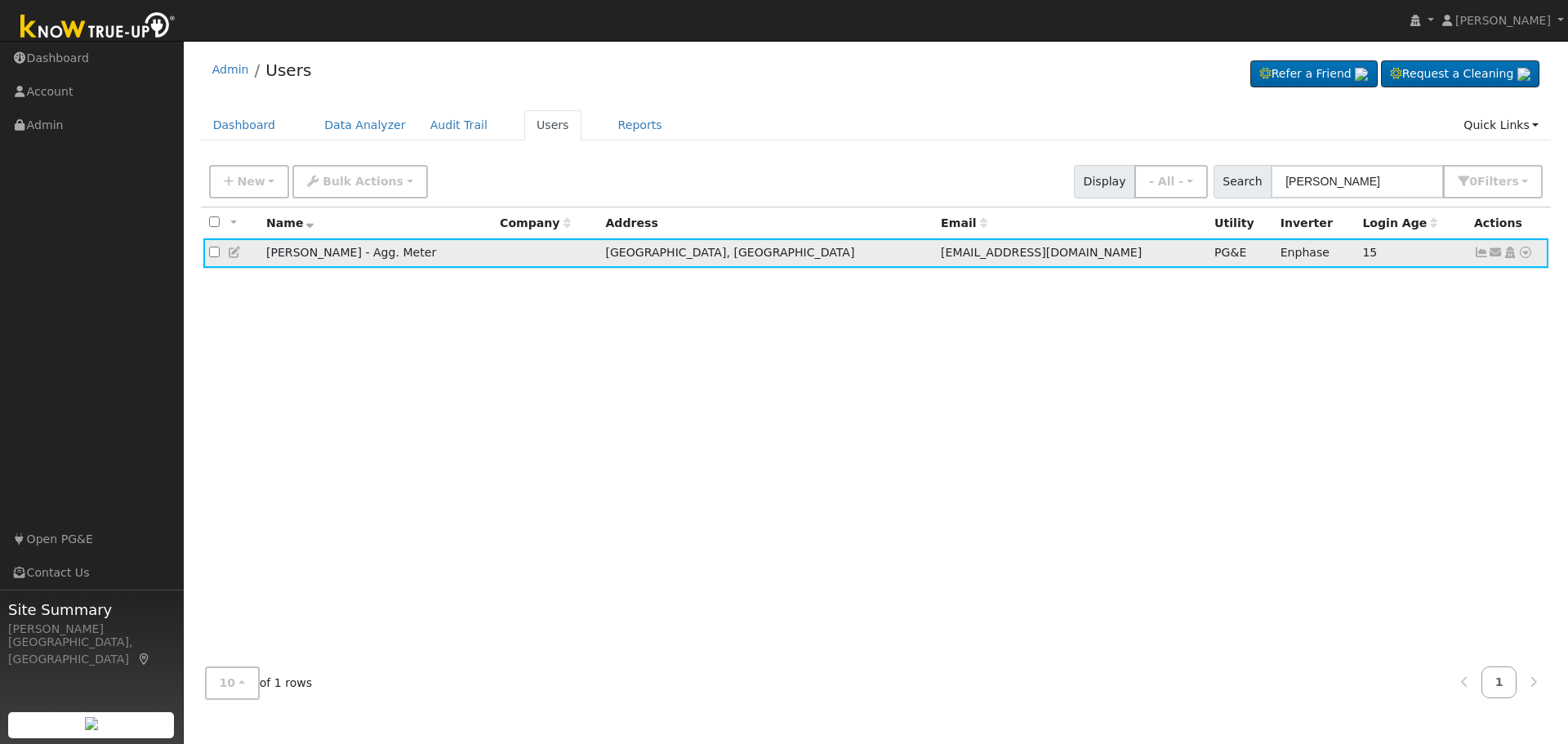
click at [1523, 257] on icon at bounding box center [1525, 252] width 15 height 11
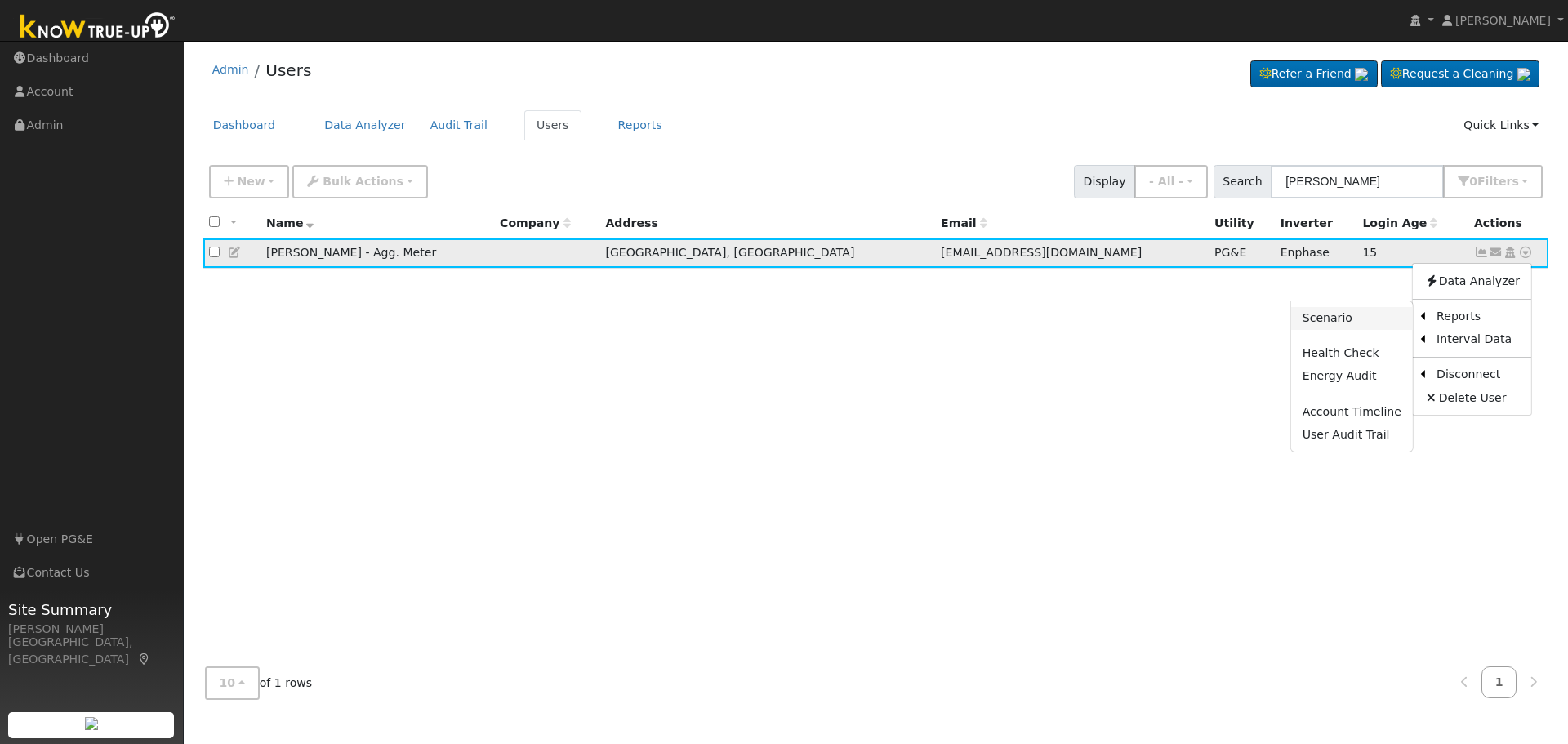
click at [1345, 320] on link "Scenario" at bounding box center [1352, 319] width 122 height 23
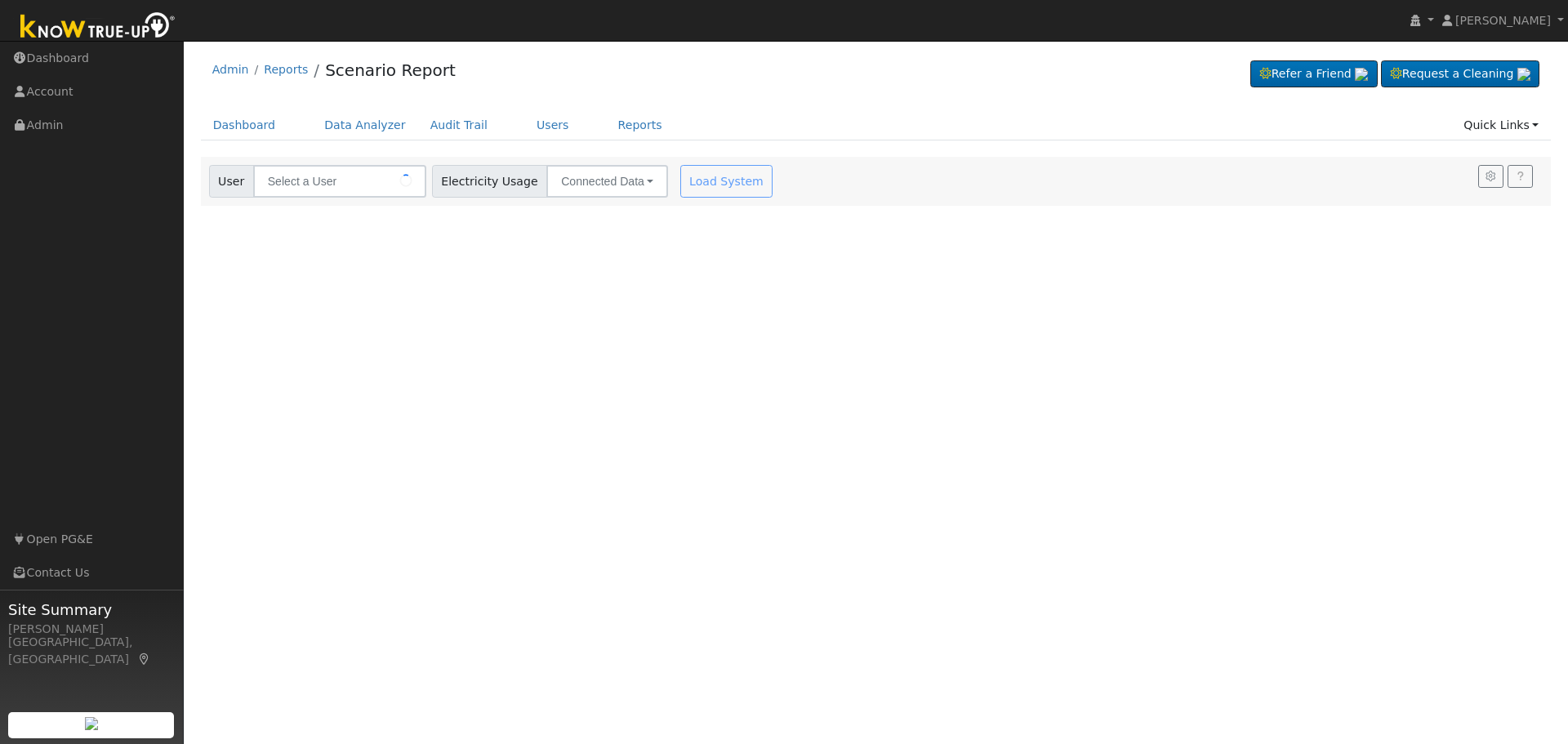
type input "[PERSON_NAME] - Agg. Meter"
